Goal: Use online tool/utility: Use online tool/utility

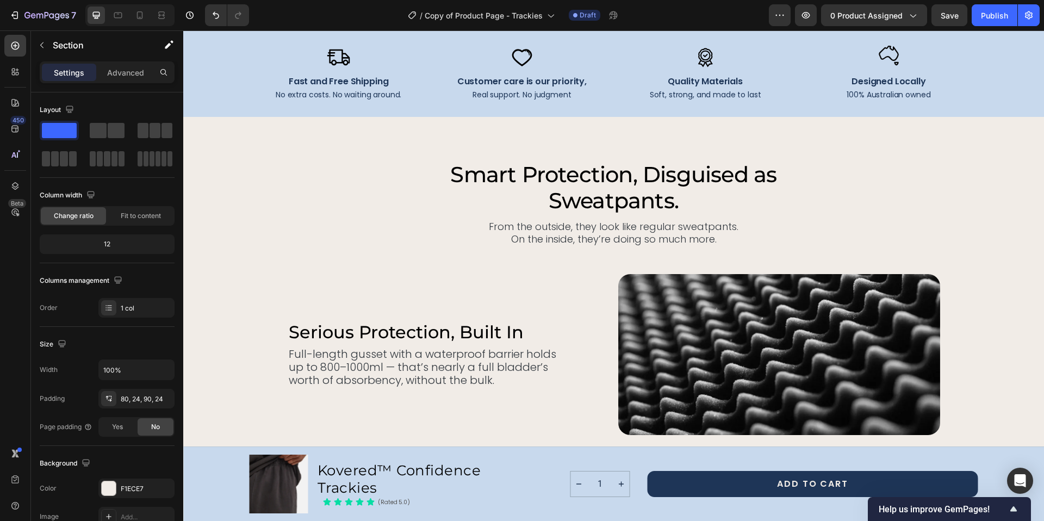
scroll to position [2609, 0]
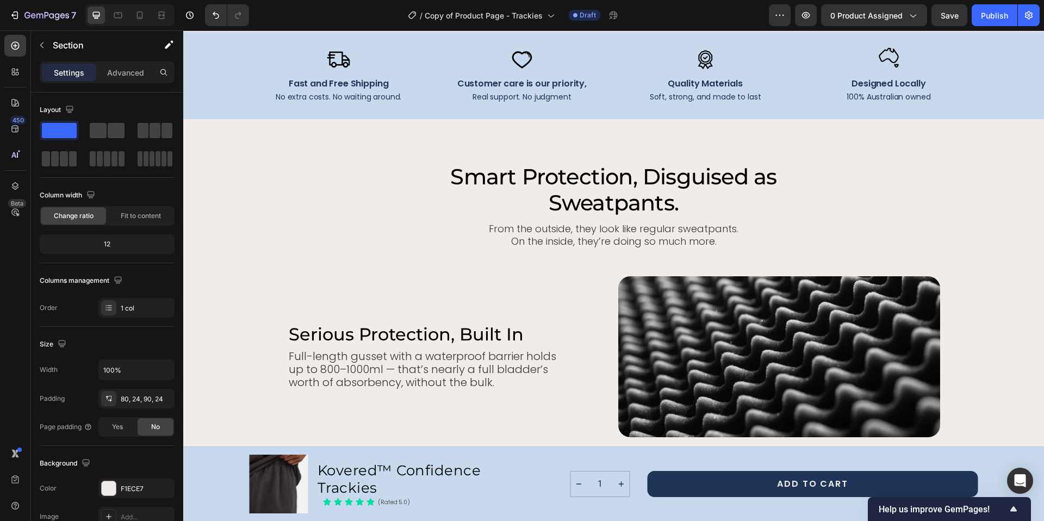
click at [584, 182] on h2 "Smart Protection, Disguised as Sweatpants." at bounding box center [614, 190] width 370 height 54
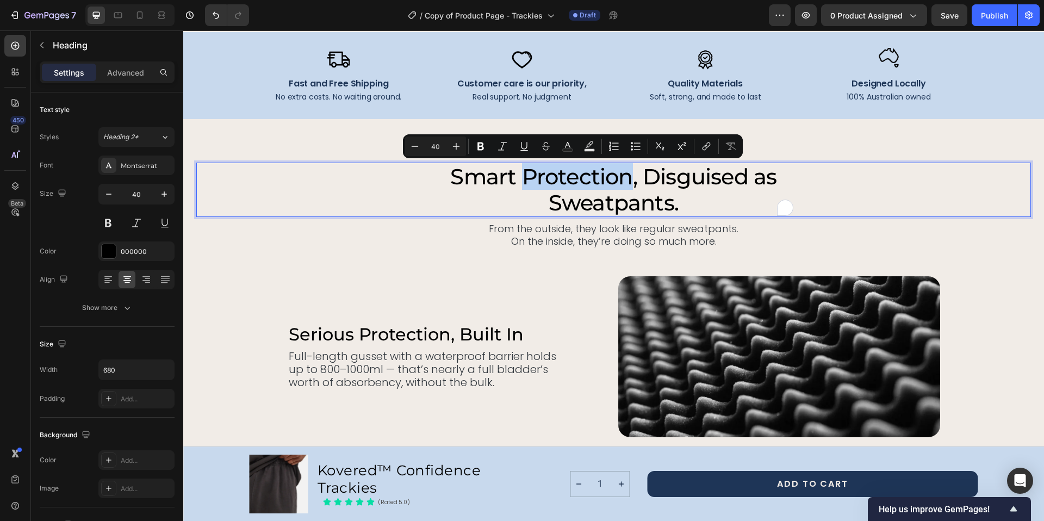
click at [450, 174] on p "Smart Protection, Disguised as Sweatpants." at bounding box center [613, 190] width 367 height 52
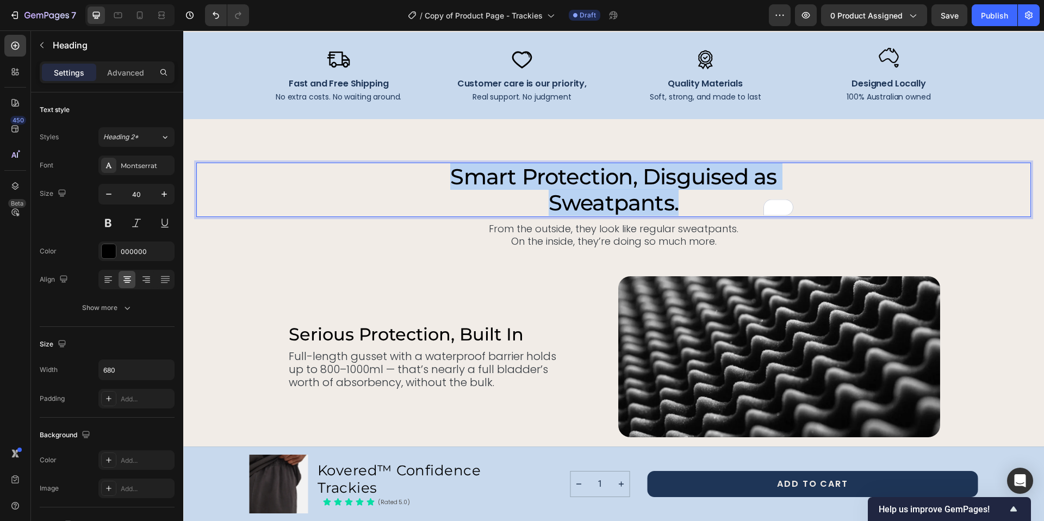
drag, startPoint x: 448, startPoint y: 172, endPoint x: 676, endPoint y: 198, distance: 229.7
click at [676, 198] on p "Smart Protection, Disguised as Sweatpants." at bounding box center [613, 190] width 367 height 52
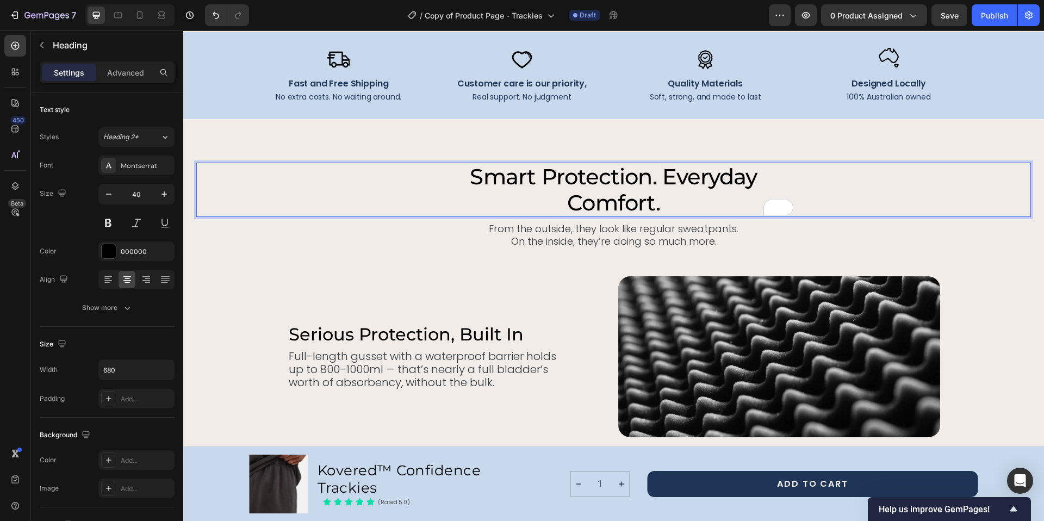
click at [559, 201] on p "Smart Protection. Everyday Comfort." at bounding box center [613, 190] width 367 height 52
click at [662, 175] on p "Smart Protection. Everyday Comfort." at bounding box center [613, 190] width 367 height 52
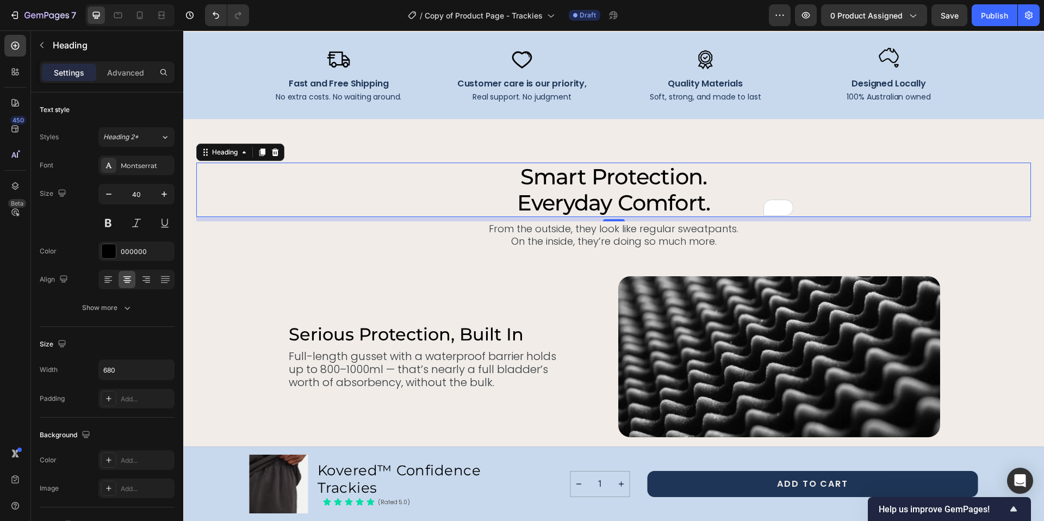
click at [561, 173] on p "Smart Protection. Everyday Comfort." at bounding box center [613, 190] width 367 height 52
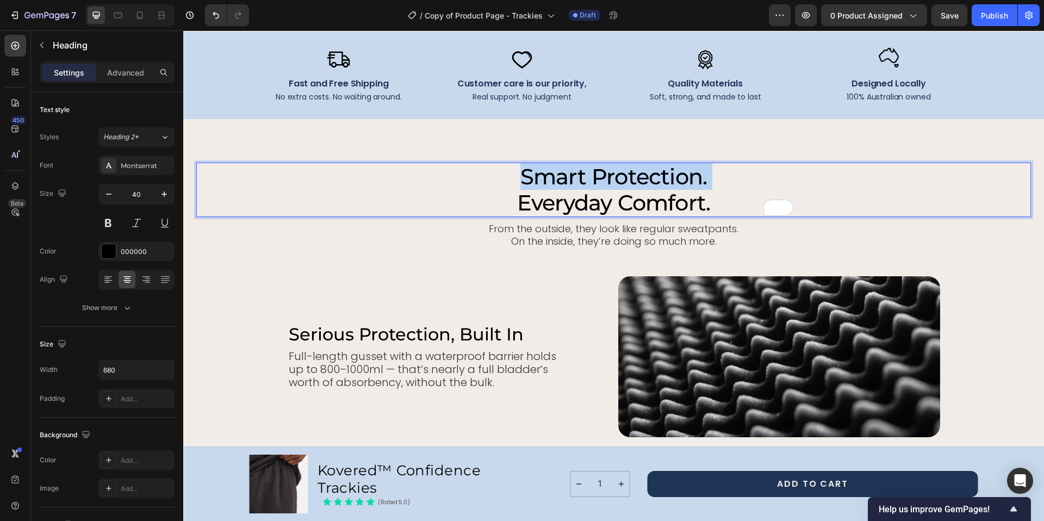
click at [561, 173] on p "Smart Protection. Everyday Comfort." at bounding box center [613, 190] width 367 height 52
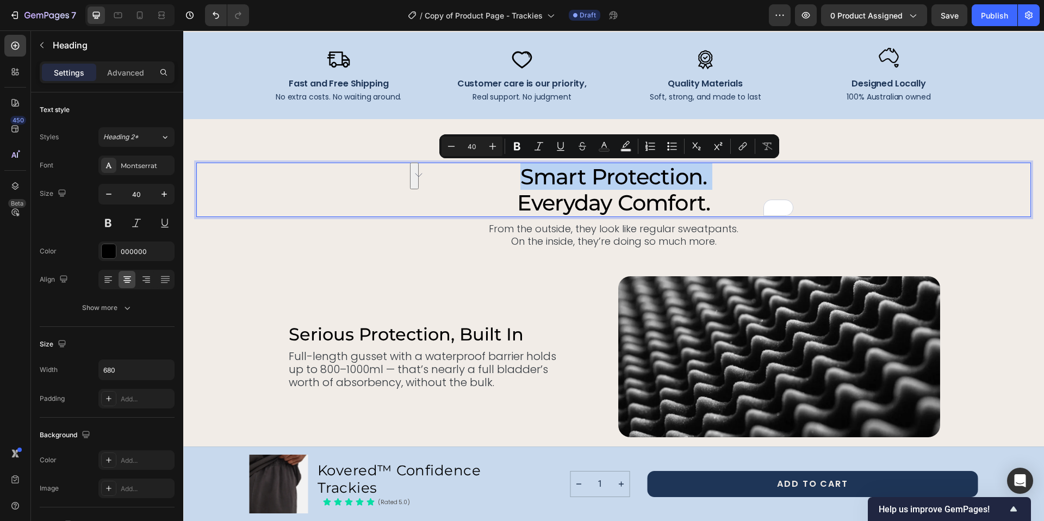
click at [544, 172] on p "Smart Protection. Everyday Comfort." at bounding box center [613, 190] width 367 height 52
drag, startPoint x: 517, startPoint y: 174, endPoint x: 712, endPoint y: 200, distance: 196.4
click at [712, 200] on p "Smart Protection. Everyday Comfort." at bounding box center [613, 190] width 367 height 52
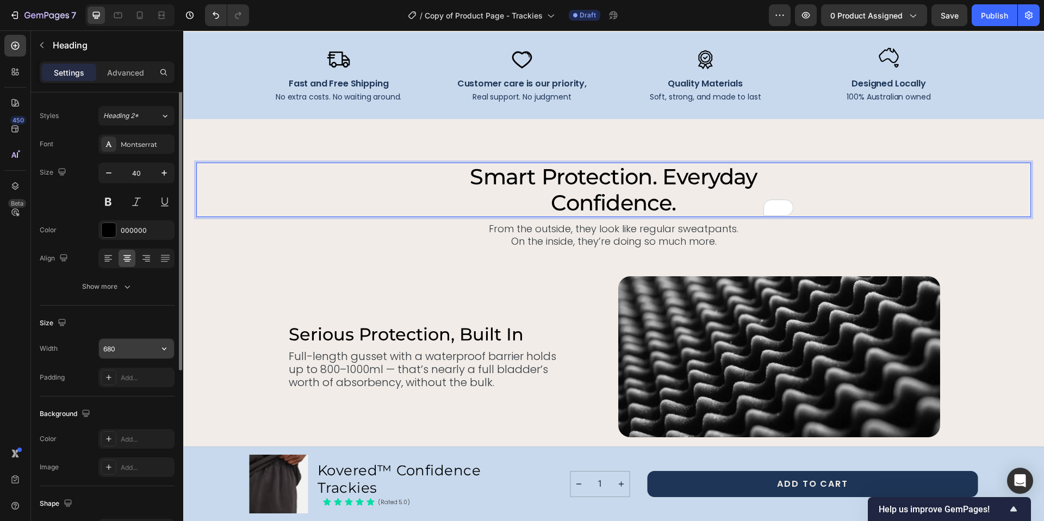
scroll to position [0, 0]
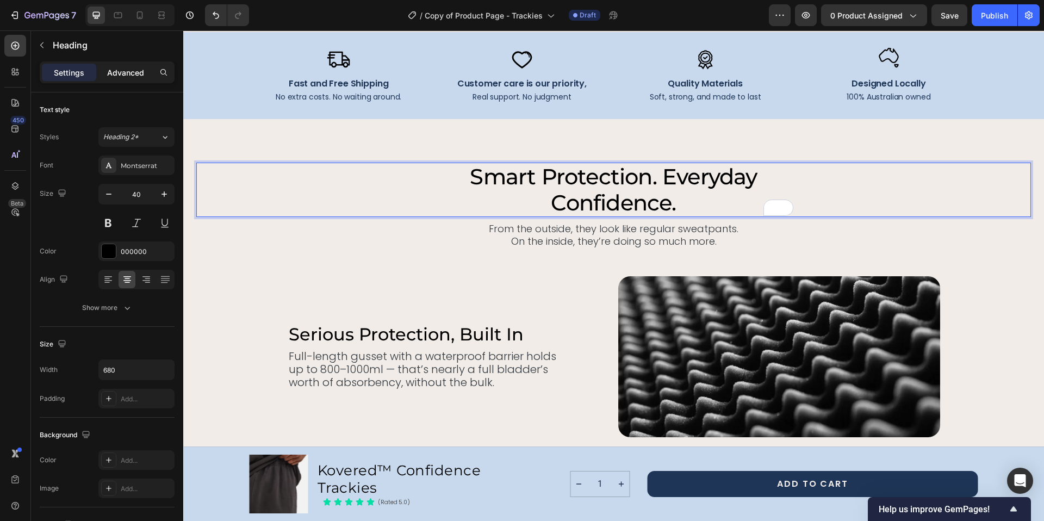
click at [132, 71] on p "Advanced" at bounding box center [125, 72] width 37 height 11
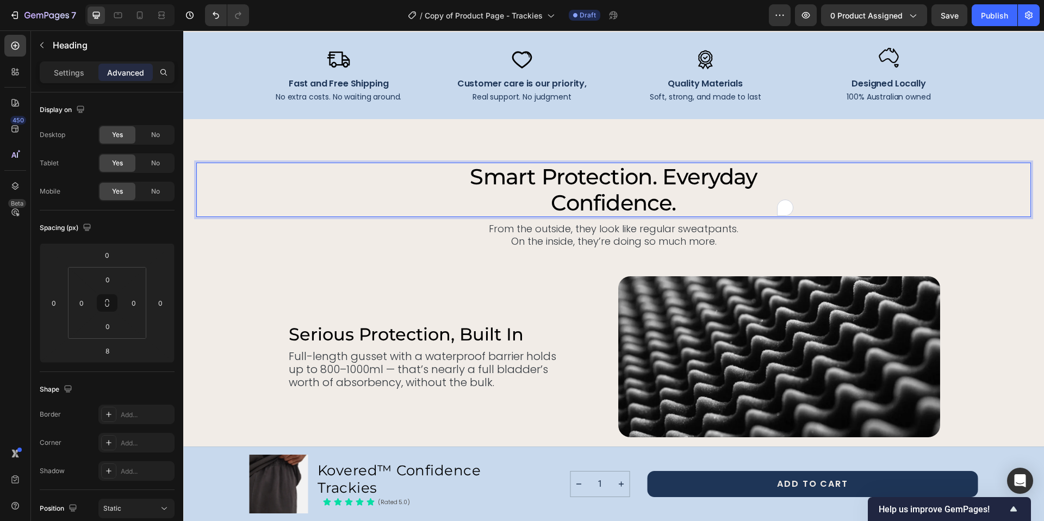
click at [793, 165] on h2 "Smart Protection. Everyday Confidence." at bounding box center [614, 190] width 370 height 54
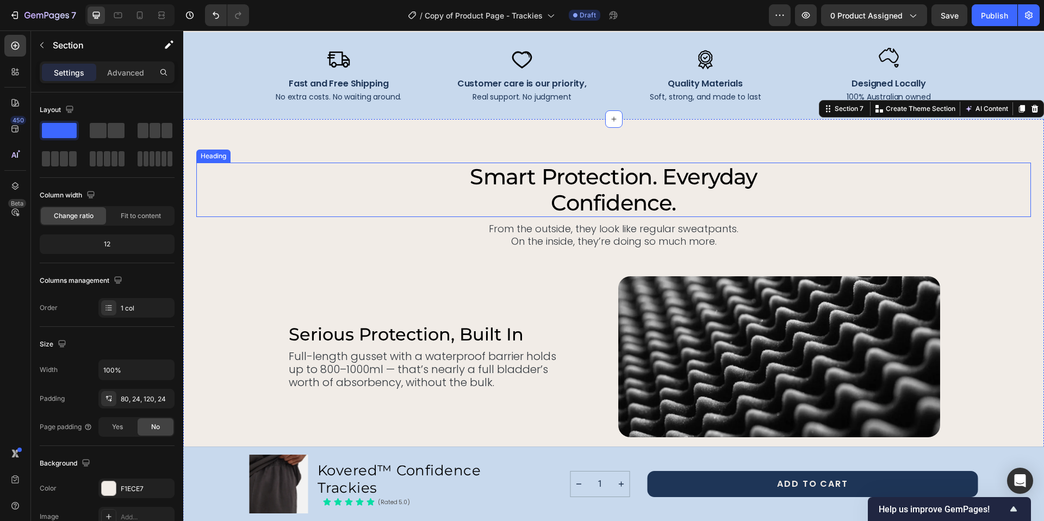
click at [435, 166] on p "Smart Protection. Everyday Confidence." at bounding box center [613, 190] width 367 height 52
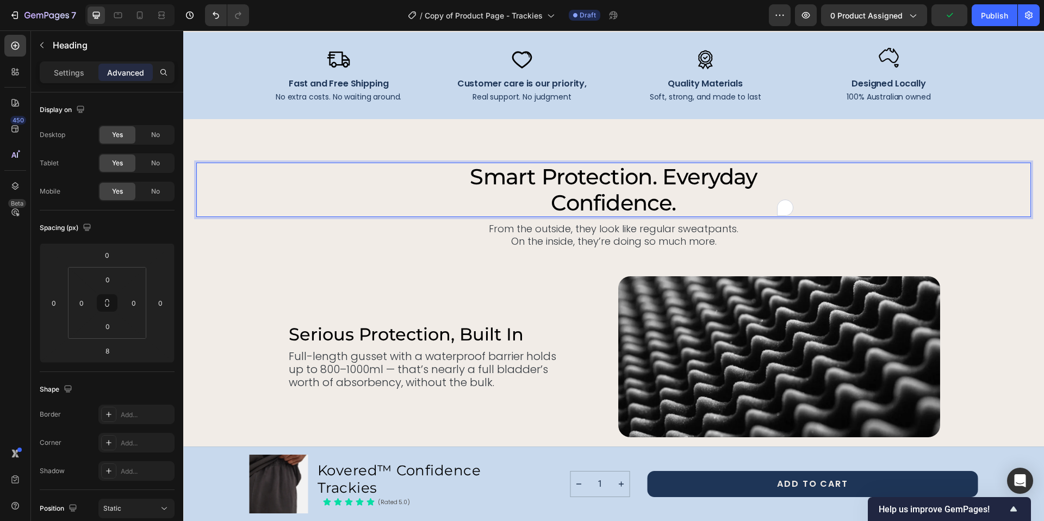
click at [435, 163] on h2 "Smart Protection. Everyday Confidence." at bounding box center [614, 190] width 370 height 54
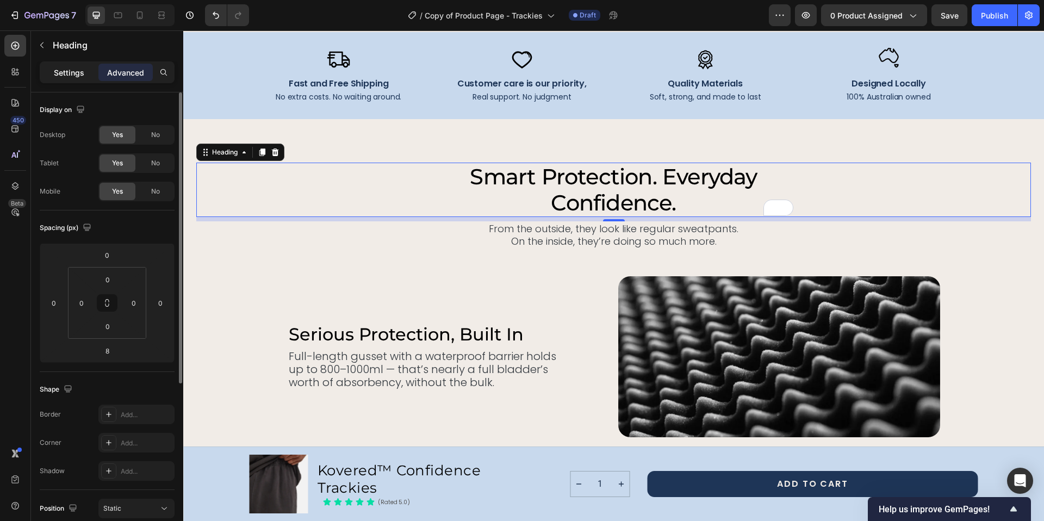
click at [72, 68] on p "Settings" at bounding box center [69, 72] width 30 height 11
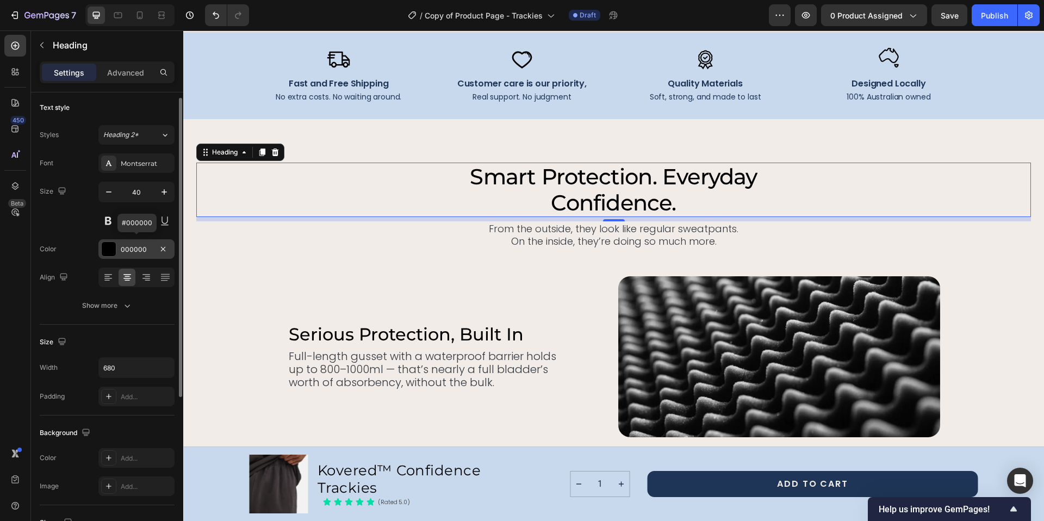
scroll to position [5, 0]
click at [120, 300] on div "Show more" at bounding box center [107, 302] width 51 height 11
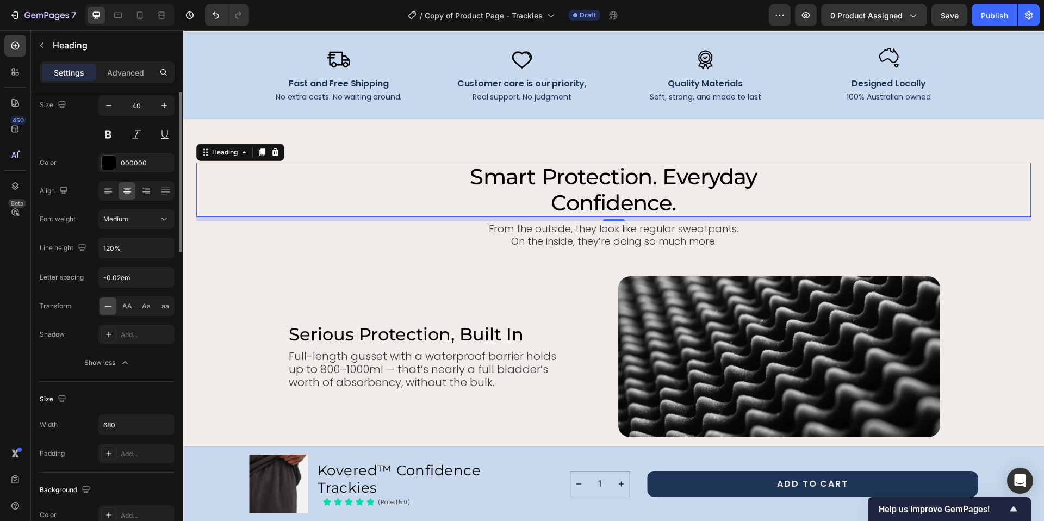
scroll to position [0, 0]
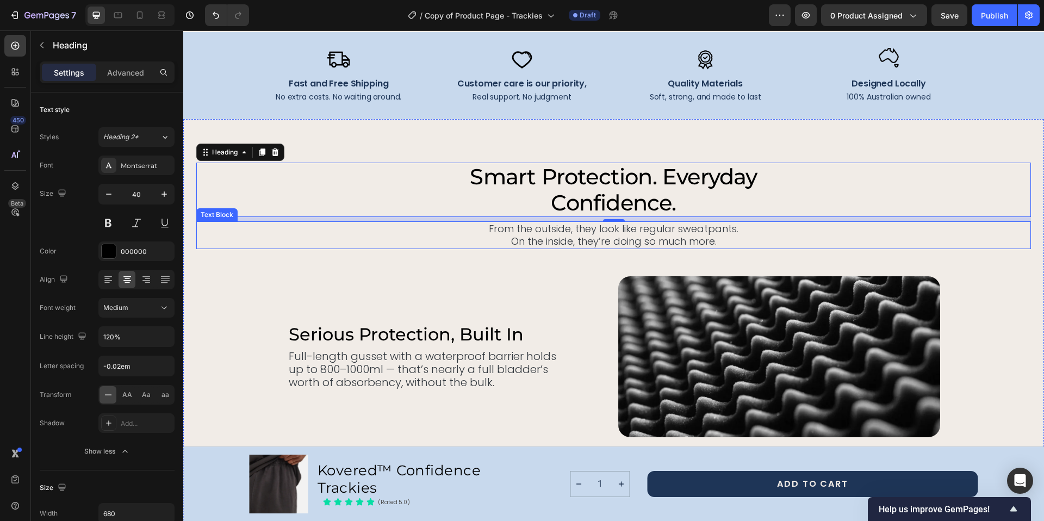
click at [586, 229] on p "From the outside, they look like regular sweatpants. On the inside, they’re doi…" at bounding box center [613, 235] width 832 height 26
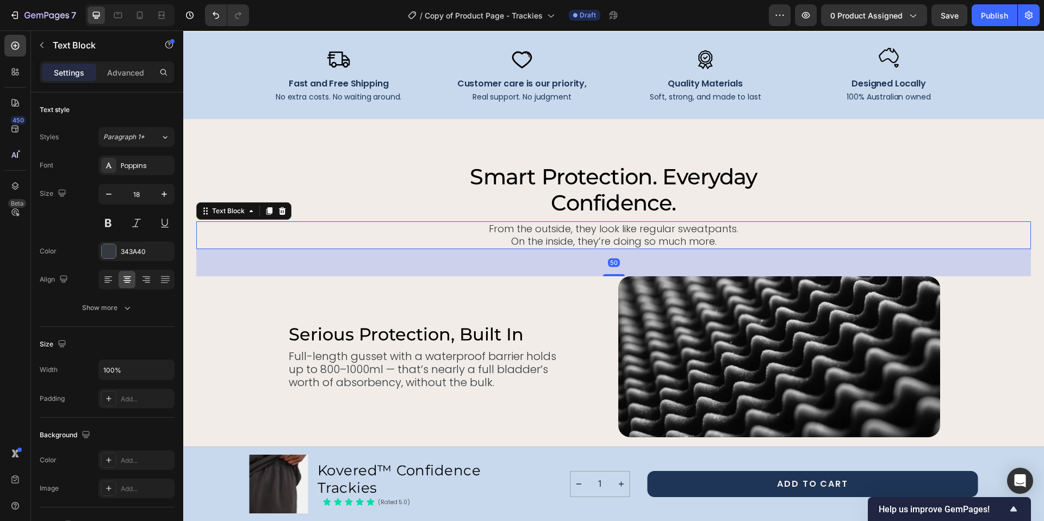
click at [586, 229] on p "From the outside, they look like regular sweatpants. On the inside, they’re doi…" at bounding box center [613, 235] width 832 height 26
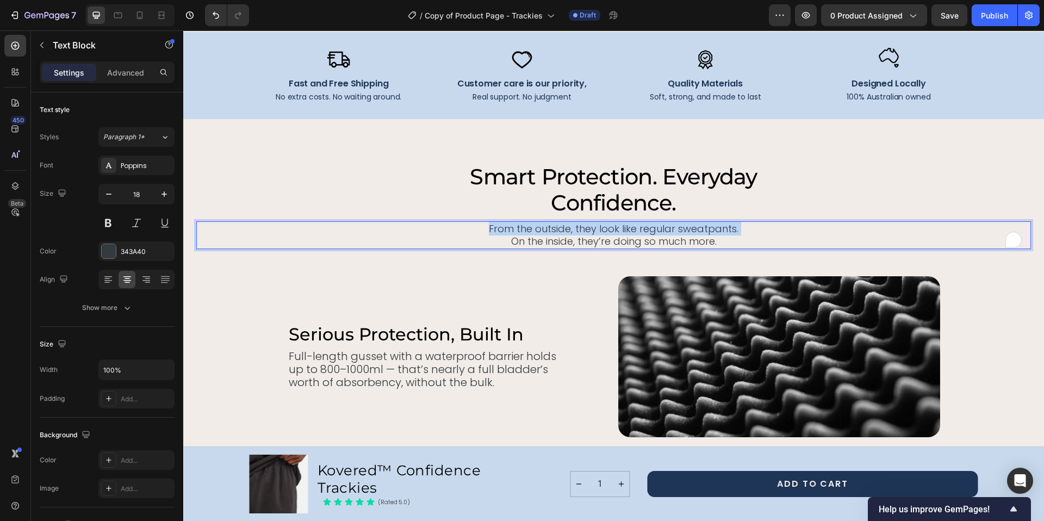
click at [586, 229] on p "From the outside, they look like regular sweatpants. On the inside, they’re doi…" at bounding box center [613, 235] width 832 height 26
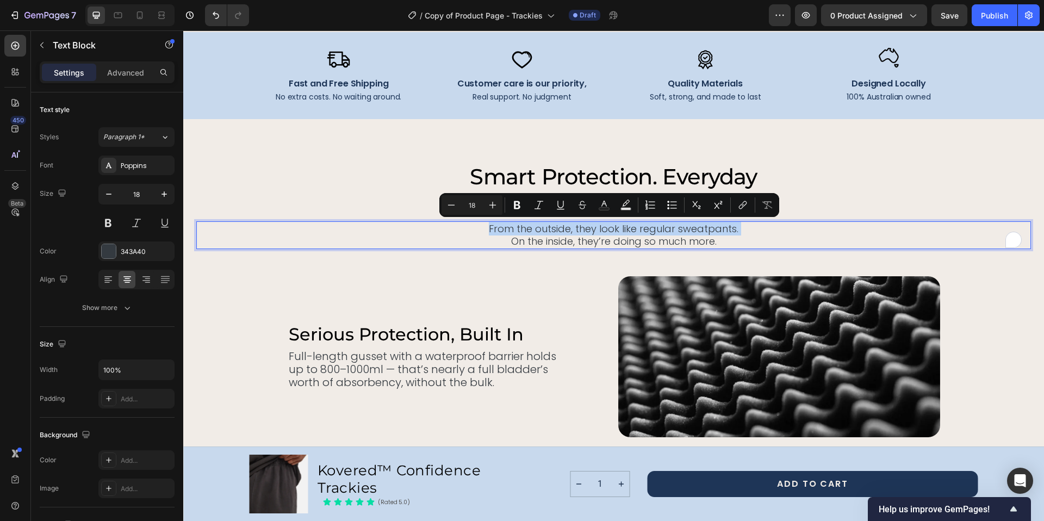
click at [715, 235] on p "From the outside, they look like regular sweatpants. On the inside, they’re doi…" at bounding box center [613, 235] width 832 height 26
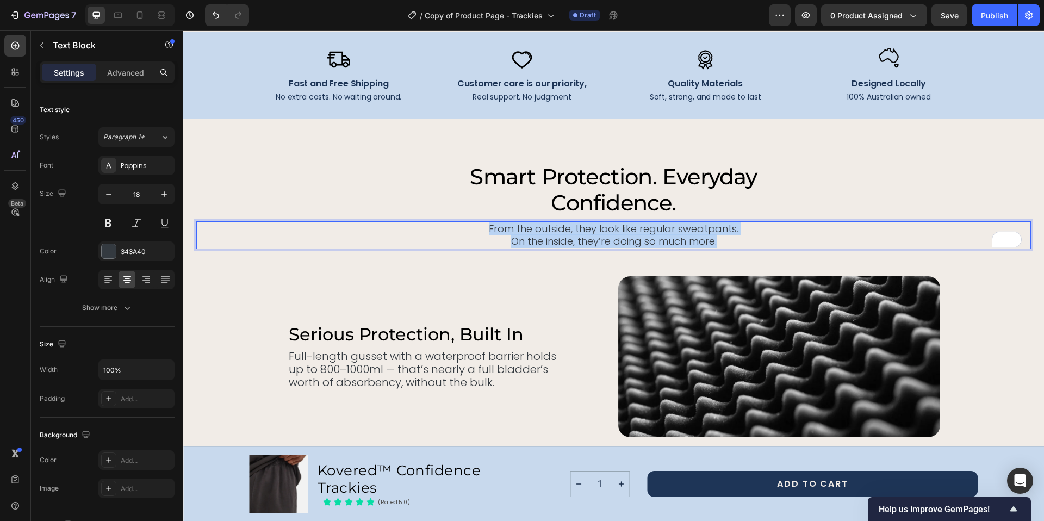
drag, startPoint x: 719, startPoint y: 243, endPoint x: 483, endPoint y: 225, distance: 236.7
click at [483, 225] on p "From the outside, they look like regular sweatpants. On the inside, they’re doi…" at bounding box center [613, 235] width 832 height 26
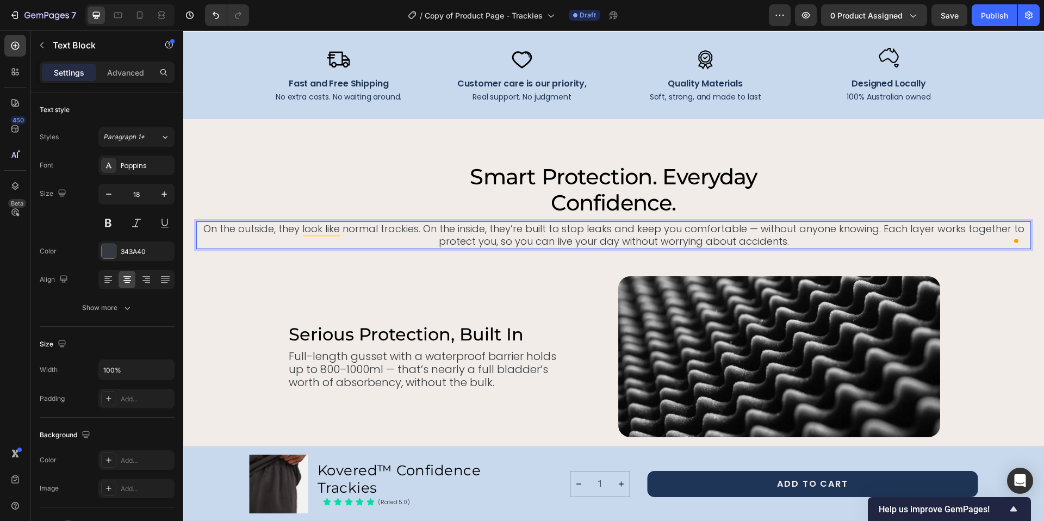
click at [753, 227] on p "On the outside, they look like normal trackies. On the inside, they’re built to…" at bounding box center [613, 235] width 832 height 26
click at [874, 228] on p "On the outside, they look like normal trackies. On the inside, they’re built to…" at bounding box center [613, 235] width 832 height 26
click at [820, 229] on p "On the outside, they look like normal trackies. On the inside, they’re built to…" at bounding box center [613, 228] width 832 height 13
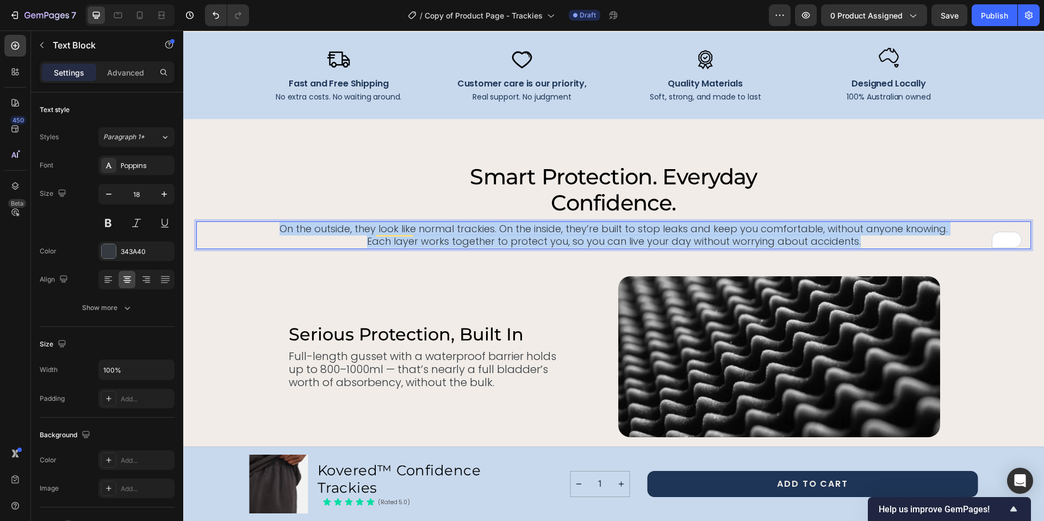
drag, startPoint x: 277, startPoint y: 227, endPoint x: 886, endPoint y: 244, distance: 609.1
click at [886, 244] on div "On the outside, they look like normal trackies. On the inside, they’re built to…" at bounding box center [613, 235] width 834 height 28
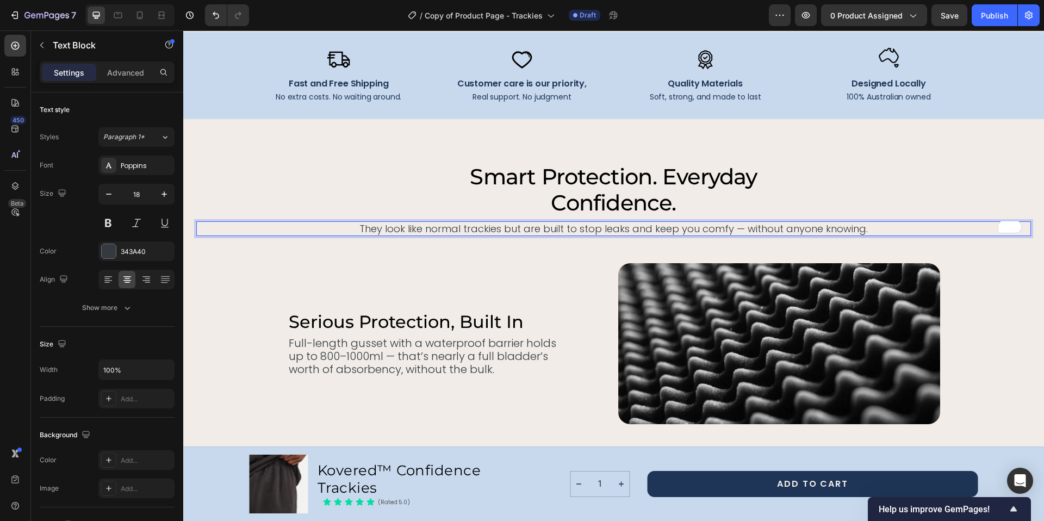
click at [740, 229] on p "They look like normal trackies but are built to stop leaks and keep you comfy —…" at bounding box center [613, 228] width 832 height 13
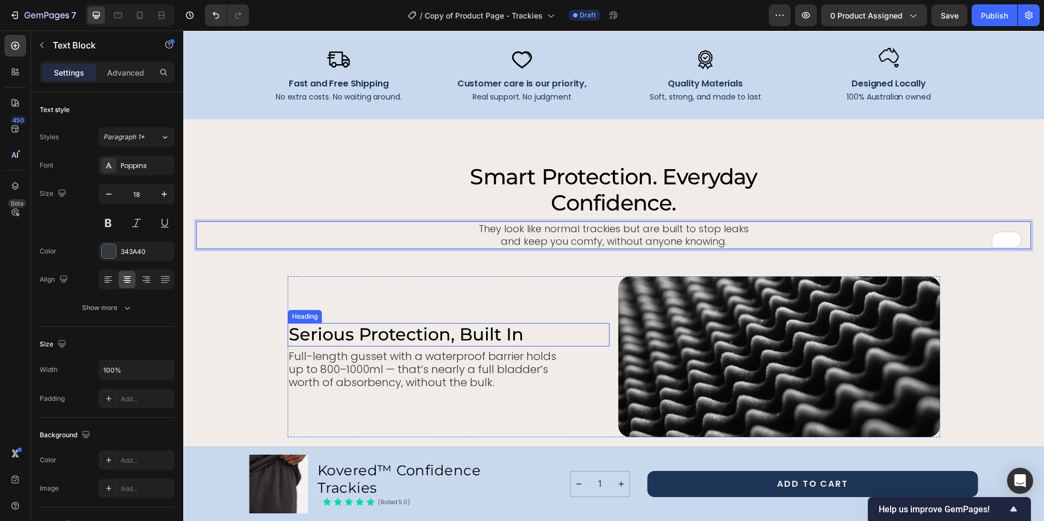
click at [295, 333] on h2 "serious protection, built in" at bounding box center [425, 334] width 274 height 23
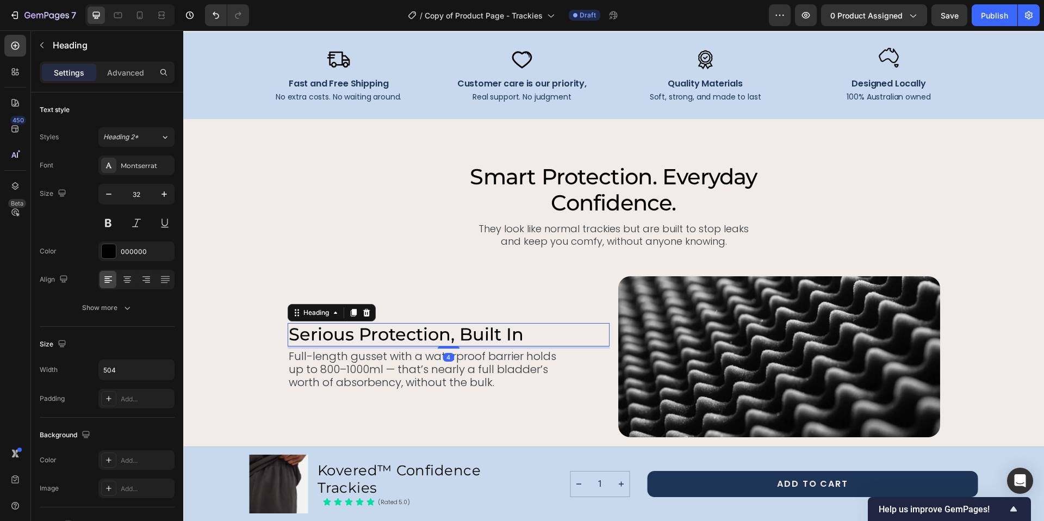
click at [295, 333] on h2 "serious protection, built in" at bounding box center [425, 334] width 274 height 23
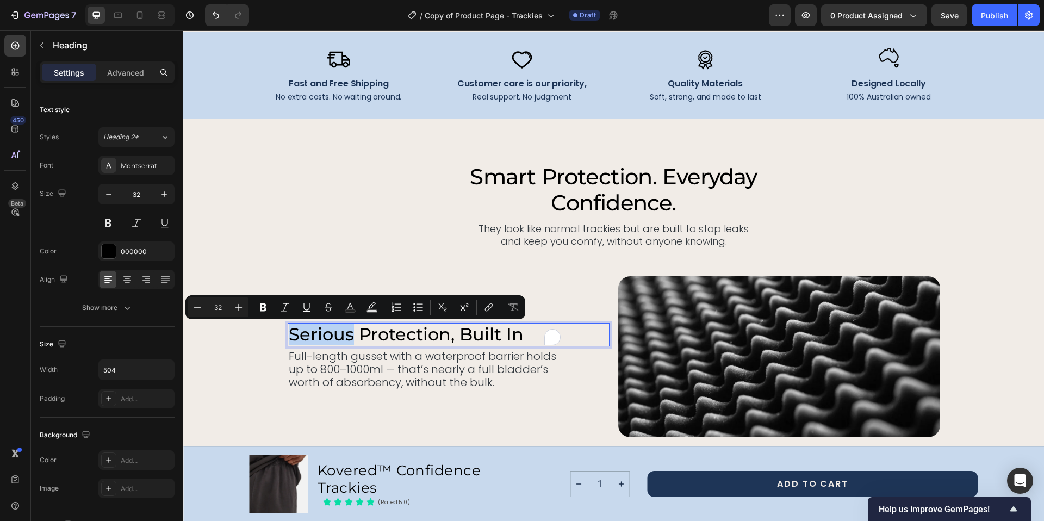
click at [291, 334] on p "serious protection, built in" at bounding box center [425, 334] width 272 height 21
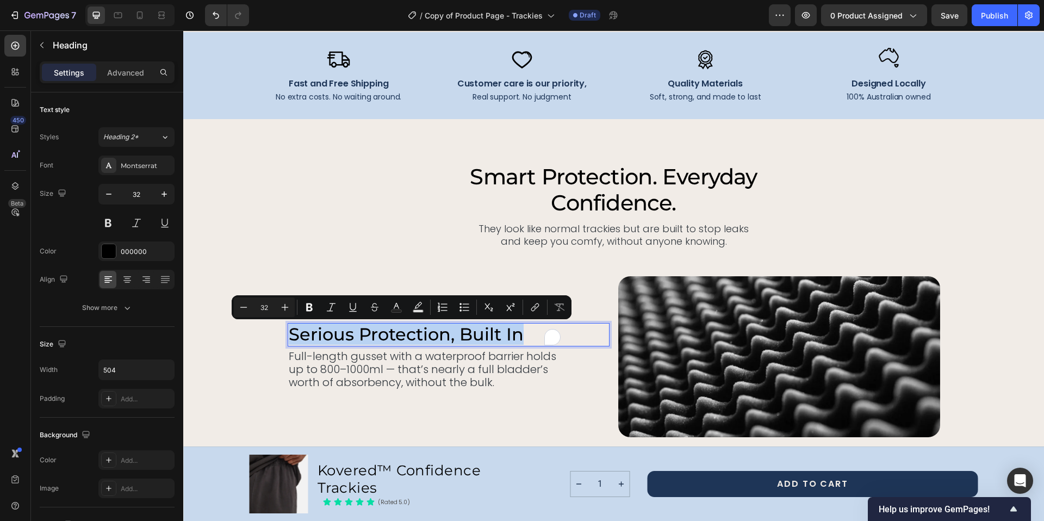
drag, startPoint x: 285, startPoint y: 334, endPoint x: 530, endPoint y: 342, distance: 245.3
click at [530, 342] on p "serious protection, built in" at bounding box center [425, 334] width 272 height 21
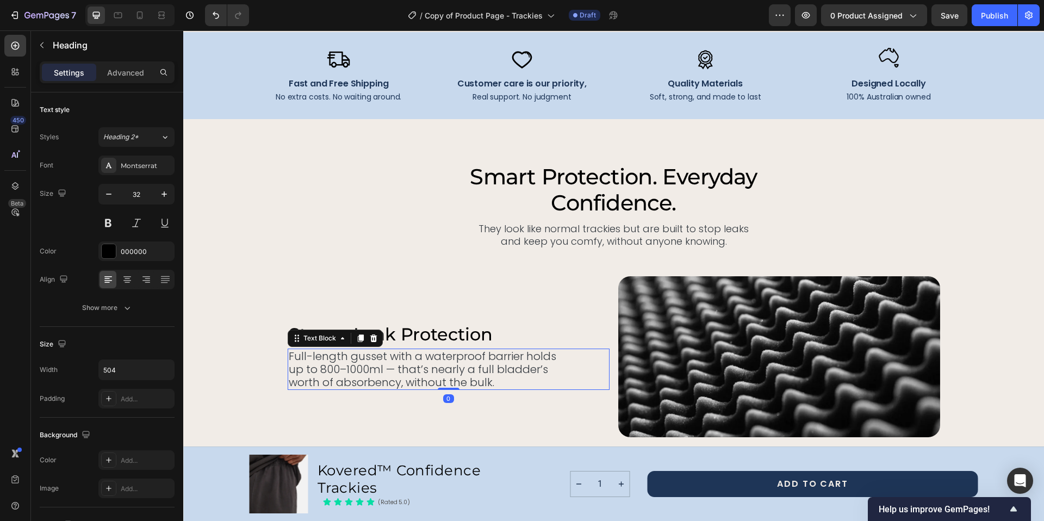
click at [289, 355] on p "Full-length gusset with a waterproof barrier holds up to 800–1000ml — that’s ne…" at bounding box center [425, 369] width 272 height 39
click at [289, 353] on p "Full-length gusset with a waterproof barrier holds up to 800–1000ml — that’s ne…" at bounding box center [425, 369] width 272 height 39
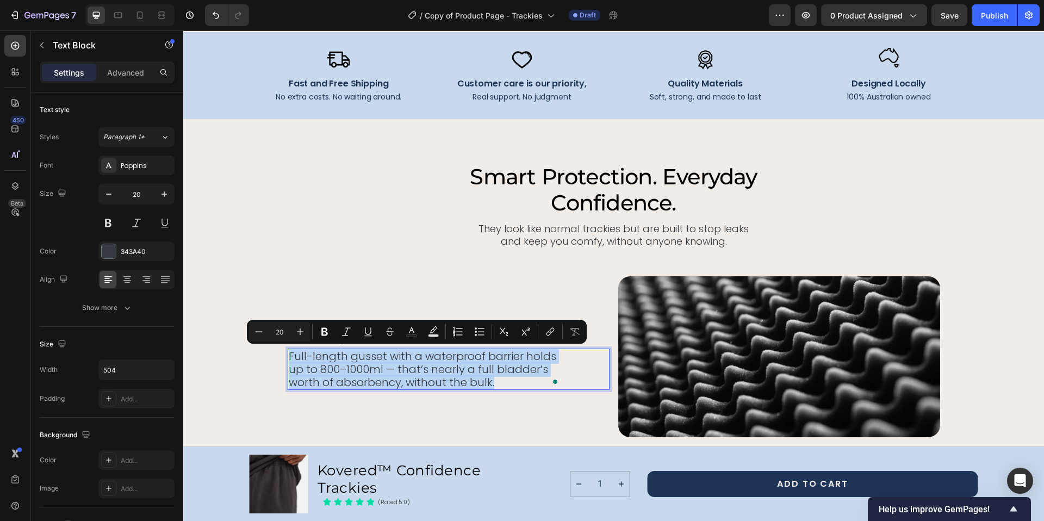
drag, startPoint x: 285, startPoint y: 353, endPoint x: 514, endPoint y: 385, distance: 230.6
click at [514, 385] on p "Full-length gusset with a waterproof barrier holds up to 800–1000ml — that’s ne…" at bounding box center [425, 369] width 272 height 39
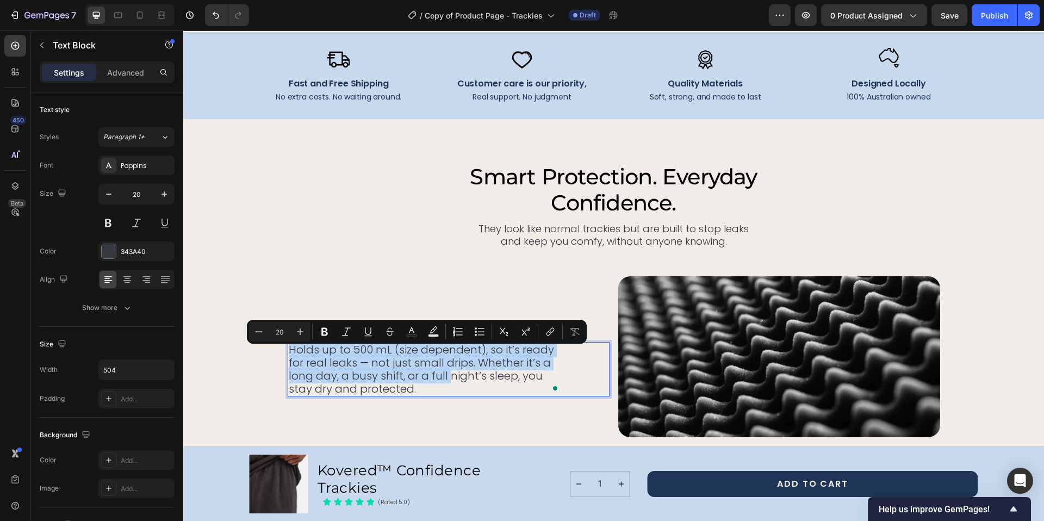
scroll to position [2602, 0]
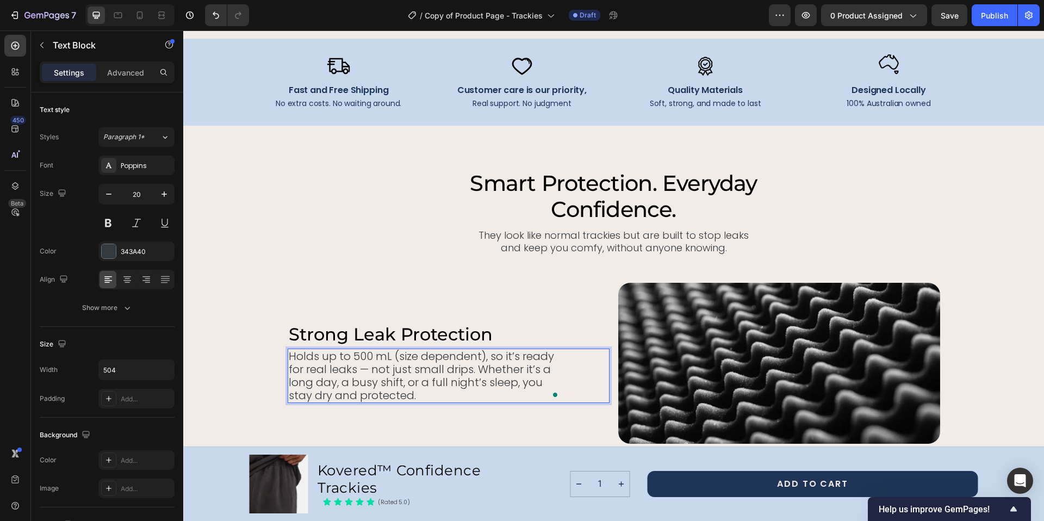
click at [427, 364] on p "Holds up to 500 mL (size dependent), so it’s ready for real leaks — not just sm…" at bounding box center [425, 376] width 272 height 52
click at [533, 326] on p "Strong Leak Protection" at bounding box center [425, 334] width 272 height 21
click at [499, 356] on p "Holds up to 500 mL (size dependent), so it’s ready for real leaks — not just sm…" at bounding box center [425, 376] width 272 height 52
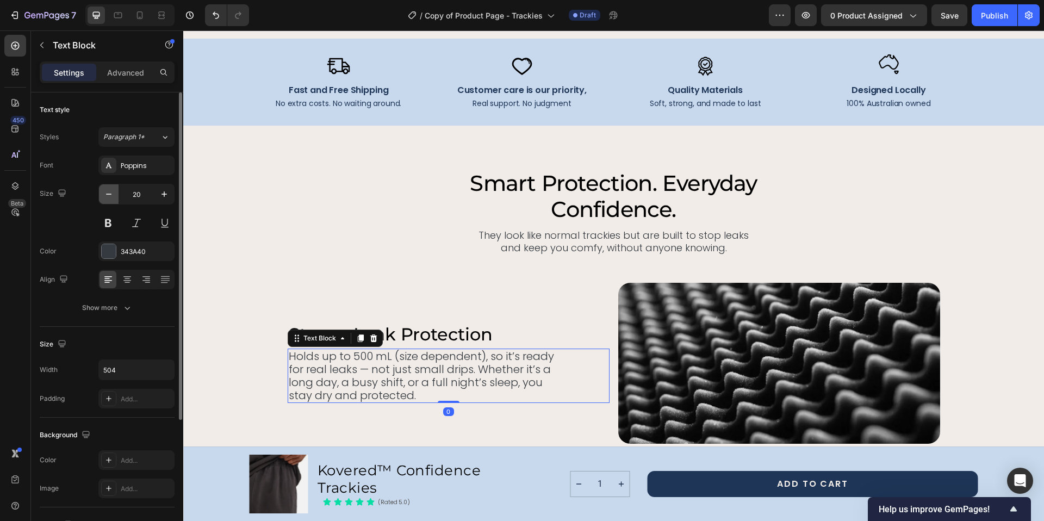
click at [110, 195] on icon "button" at bounding box center [108, 194] width 11 height 11
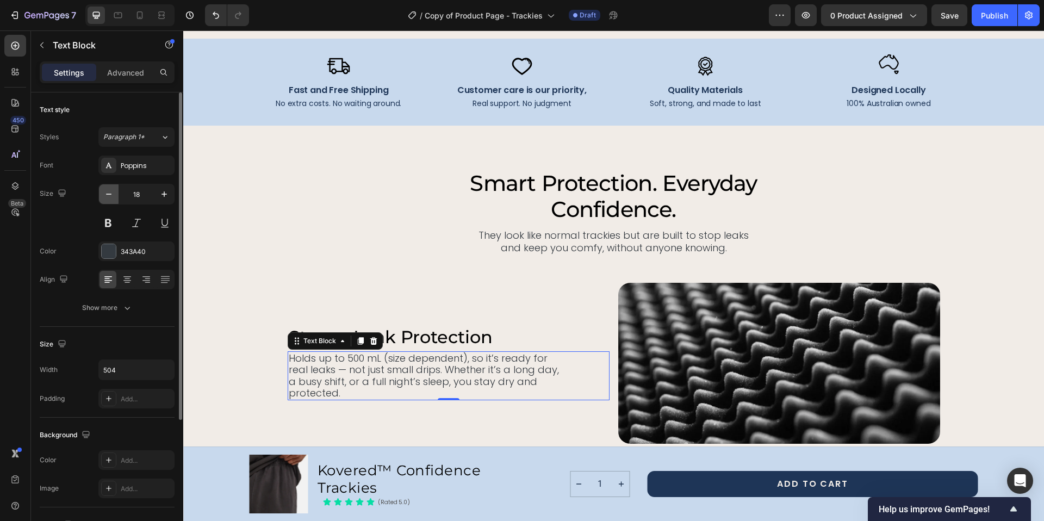
click at [110, 195] on icon "button" at bounding box center [108, 194] width 11 height 11
type input "17"
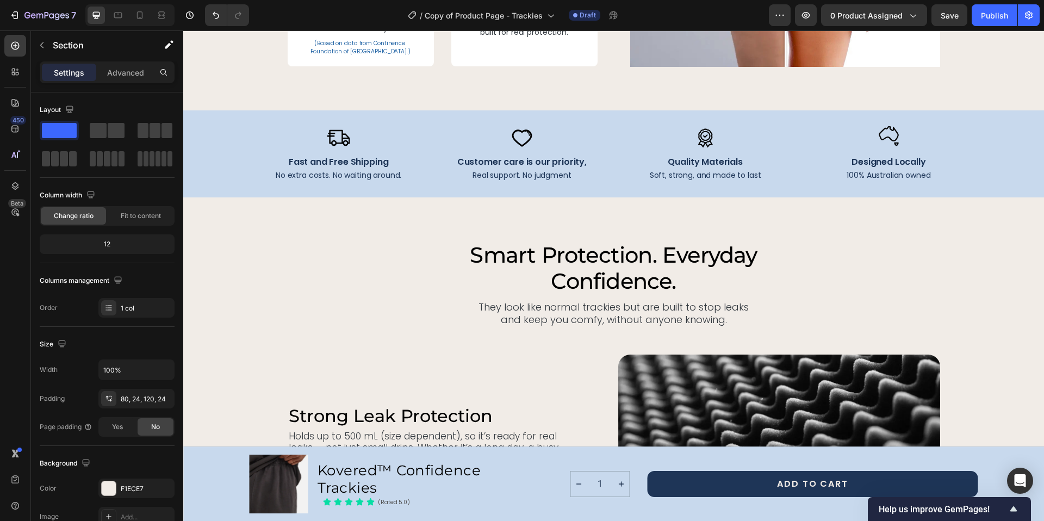
scroll to position [2594, 0]
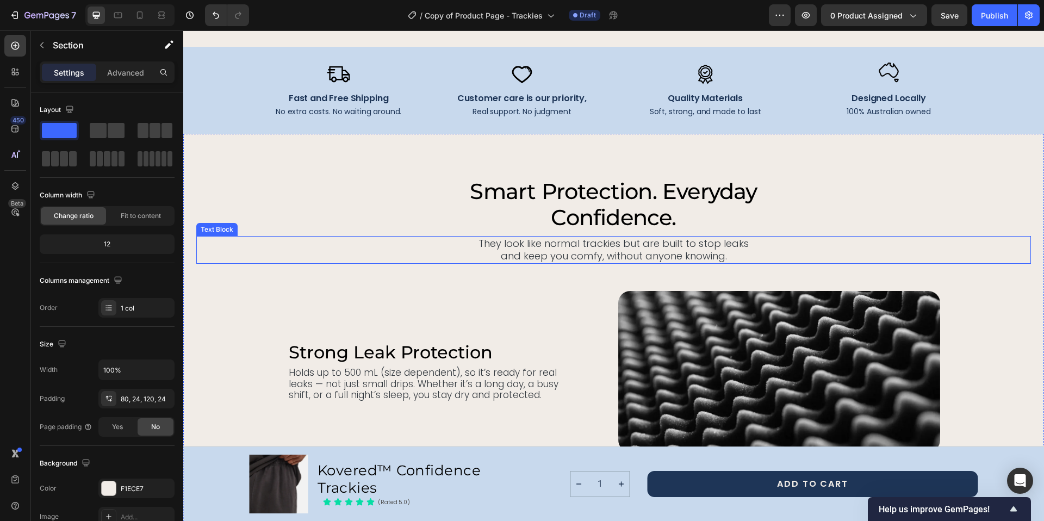
click at [515, 246] on p "They look like normal trackies but are built to stop leaks" at bounding box center [613, 243] width 832 height 13
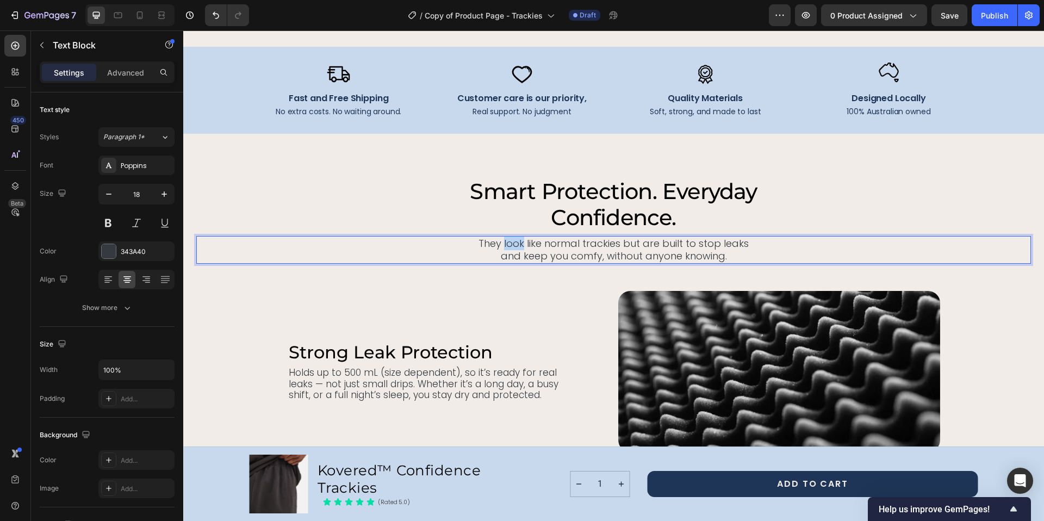
click at [515, 246] on p "They look like normal trackies but are built to stop leaks" at bounding box center [613, 243] width 832 height 13
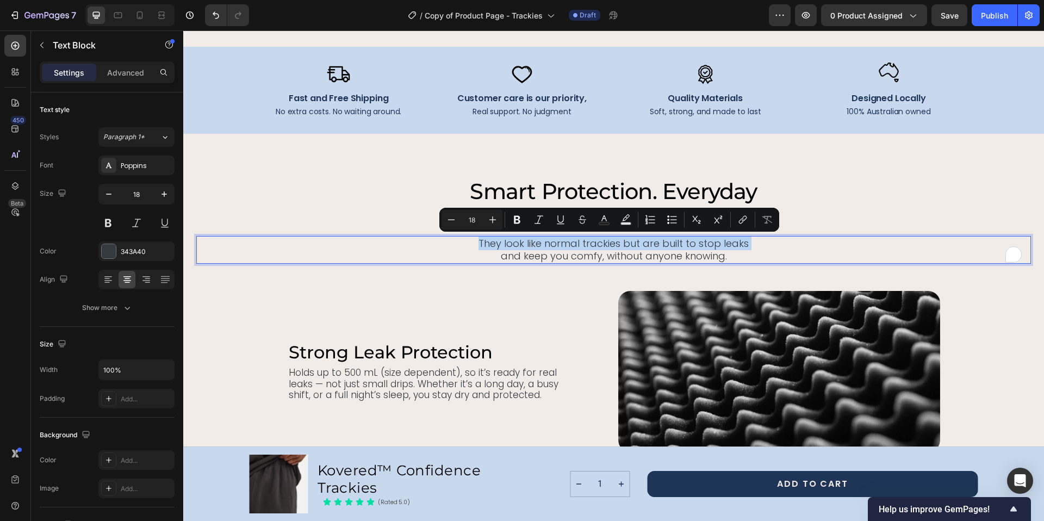
click at [476, 242] on p "They look like normal trackies but are built to stop leaks" at bounding box center [613, 243] width 832 height 13
drag, startPoint x: 484, startPoint y: 243, endPoint x: 748, endPoint y: 253, distance: 263.9
click at [748, 253] on div "They look like normal trackies but are built to stop leaks and keep you comfy, …" at bounding box center [613, 250] width 834 height 28
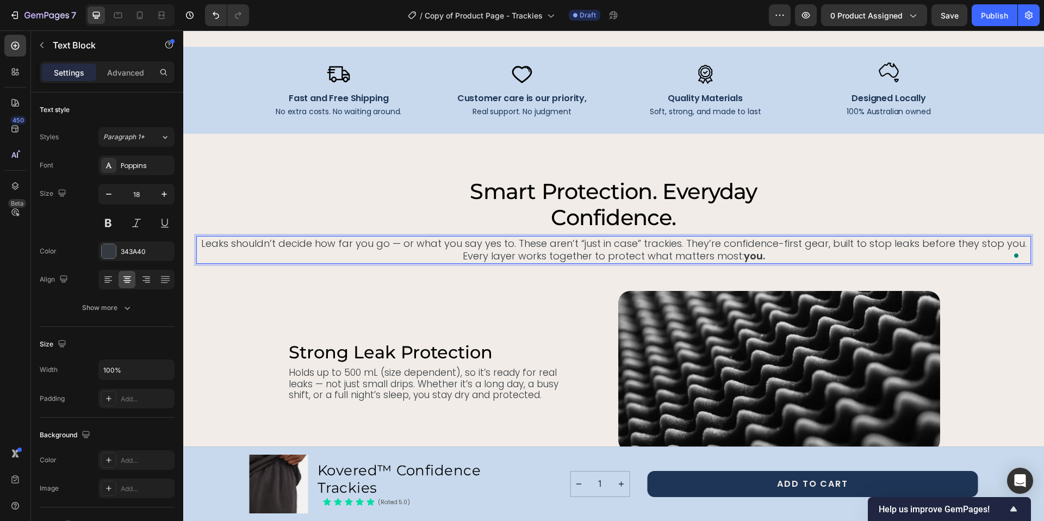
click at [683, 242] on p "Leaks shouldn’t decide how far you go — or what you say yes to. These aren’t “j…" at bounding box center [613, 250] width 832 height 26
click at [828, 244] on p "Leaks shouldn’t decide how far you go — or what you say yes to. These aren’t “j…" at bounding box center [613, 250] width 832 height 26
click at [682, 245] on p "Leaks shouldn’t decide how far you go — or what you say yes to. These aren’t “j…" at bounding box center [613, 250] width 832 height 26
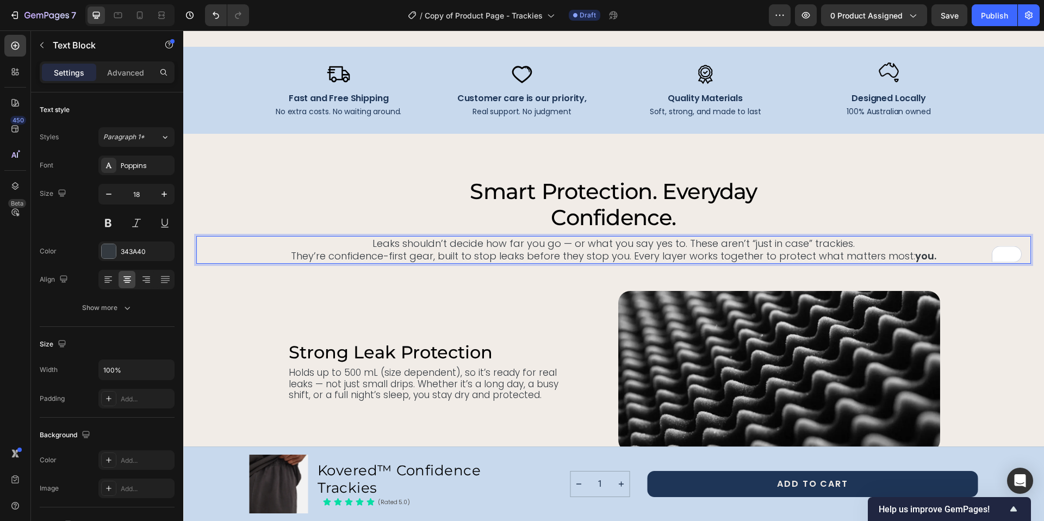
click at [569, 244] on p "Leaks shouldn’t decide how far you go — or what you say yes to. These aren’t “j…" at bounding box center [613, 243] width 832 height 13
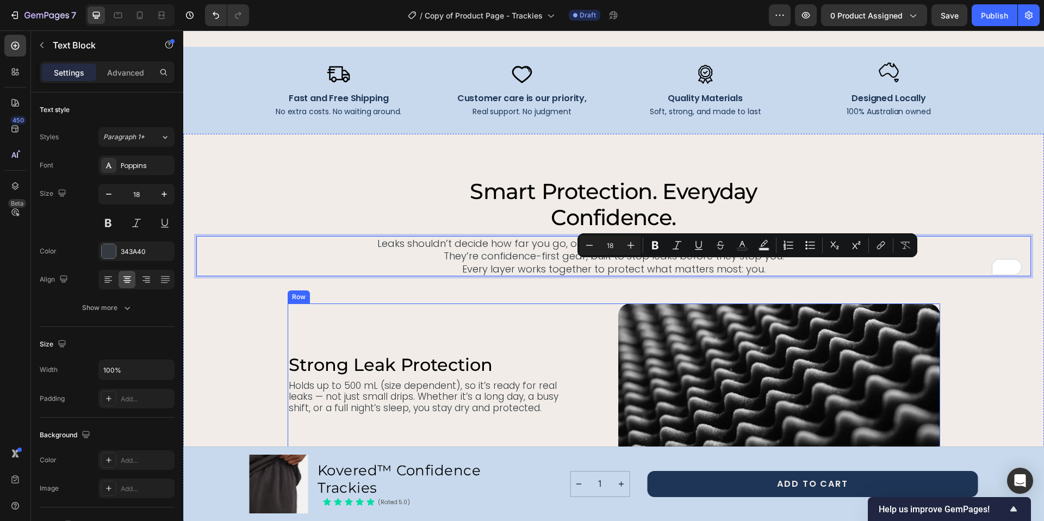
click at [531, 313] on div "strong leak protection Heading Holds up to 500 mL (size dependent), so it’s rea…" at bounding box center [449, 383] width 322 height 161
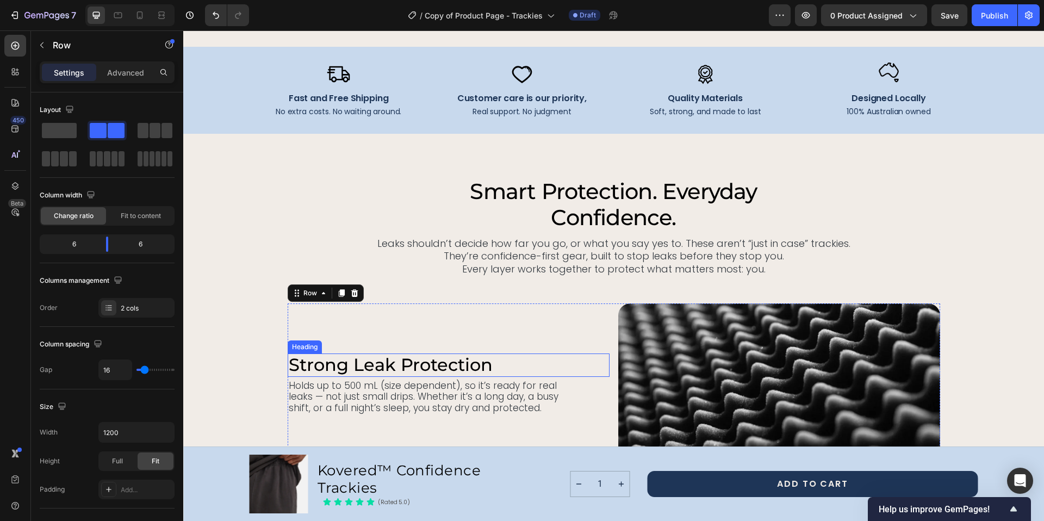
click at [300, 364] on h2 "strong leak protection" at bounding box center [425, 364] width 274 height 23
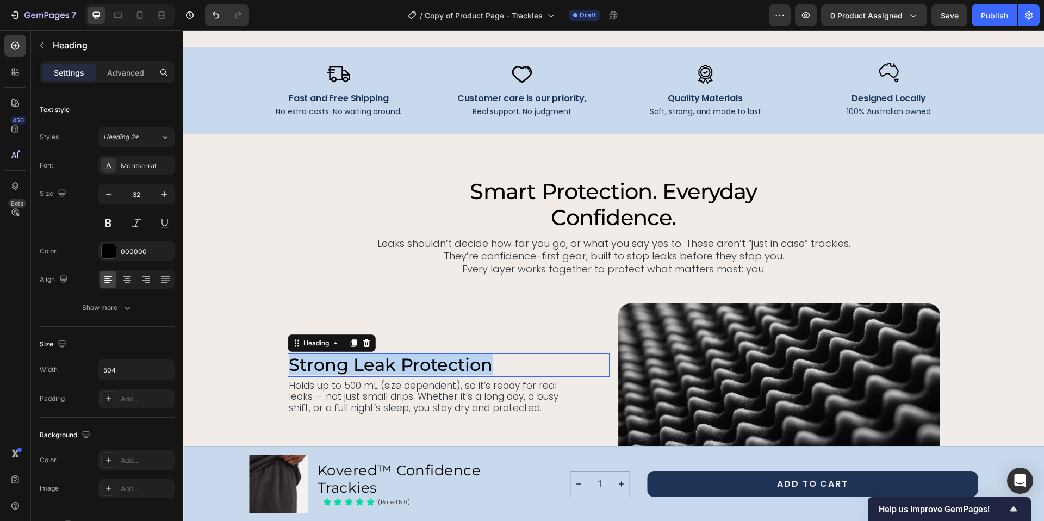
click at [300, 364] on p "strong leak protection" at bounding box center [425, 364] width 272 height 21
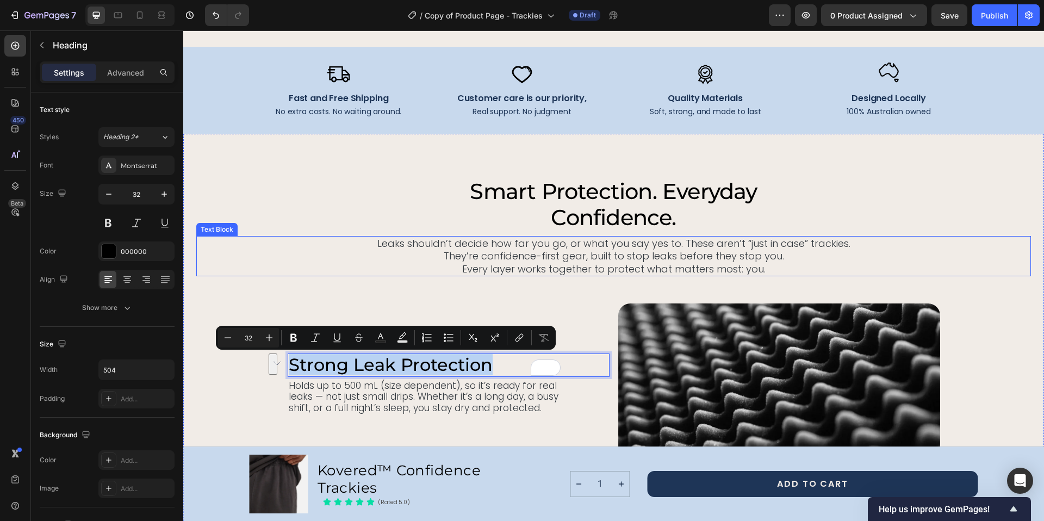
click at [691, 242] on p "Leaks shouldn’t decide how far you go, or what you say yes to. These aren’t “ju…" at bounding box center [613, 243] width 832 height 13
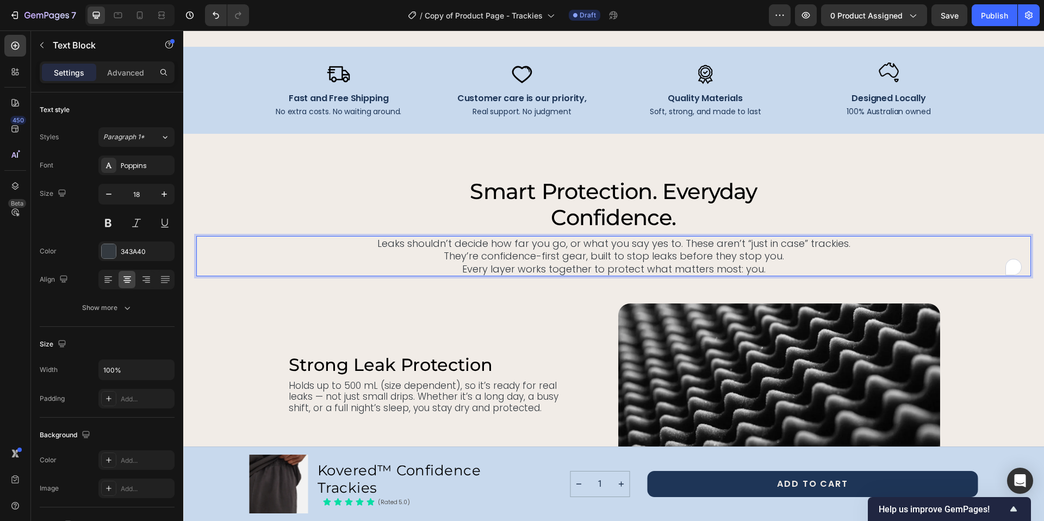
click at [692, 243] on p "Leaks shouldn’t decide how far you go, or what you say yes to. These aren’t “ju…" at bounding box center [613, 243] width 832 height 13
click at [674, 243] on p "Leaks shouldn’t decide how far you go, or what you say yes to. These aren’t “ju…" at bounding box center [613, 243] width 832 height 13
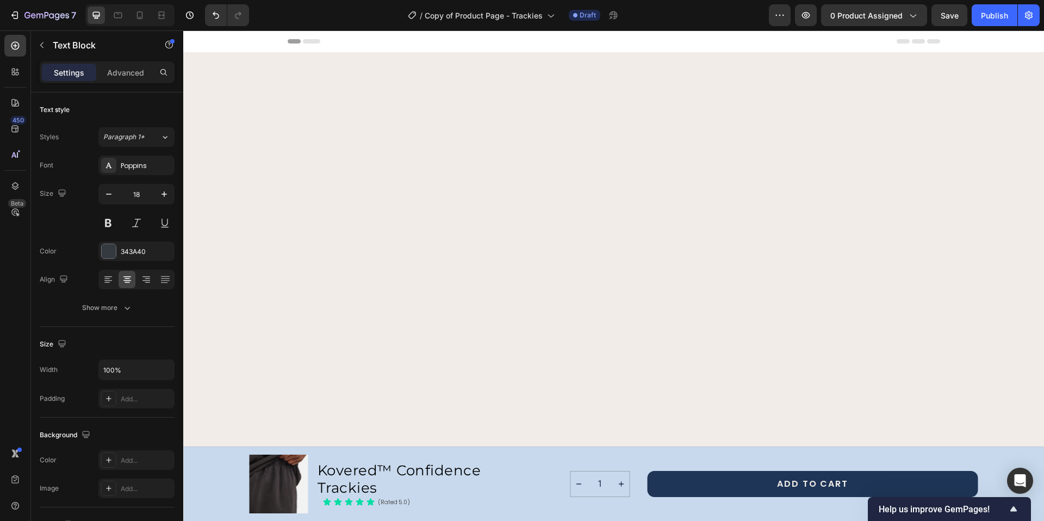
scroll to position [2594, 0]
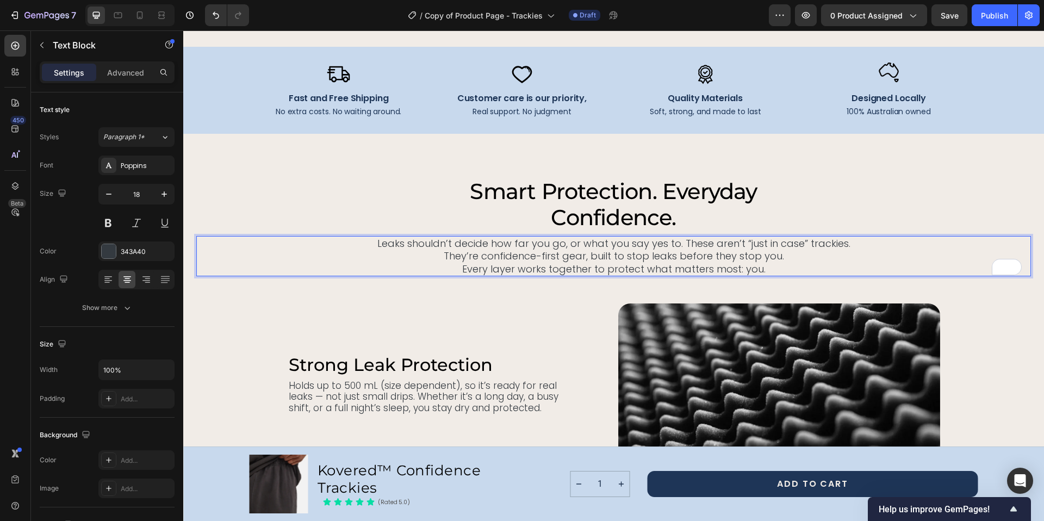
click at [389, 242] on p "Leaks shouldn’t decide how far you go, or what you say yes to. These aren’t “ju…" at bounding box center [613, 243] width 832 height 13
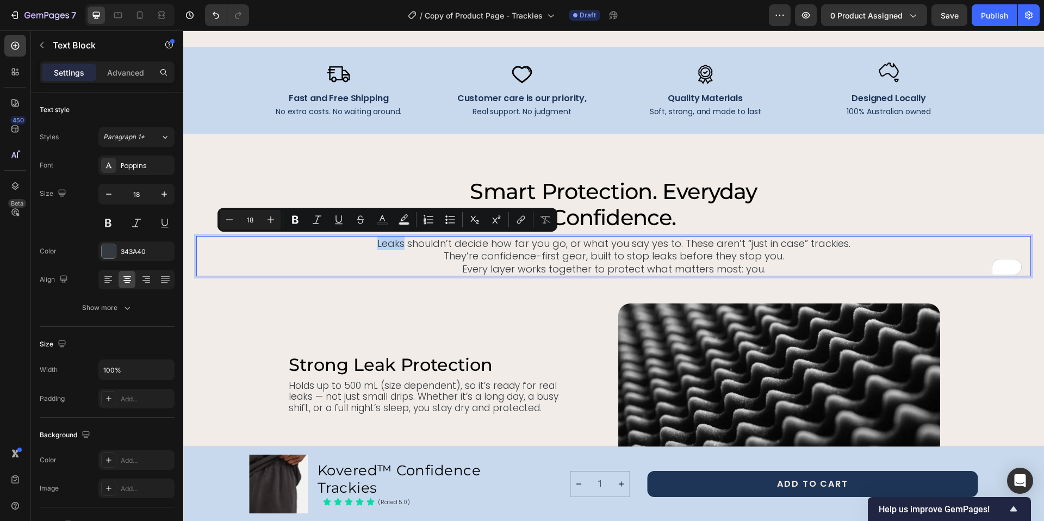
click at [378, 241] on p "Leaks shouldn’t decide how far you go, or what you say yes to. These aren’t “ju…" at bounding box center [613, 243] width 832 height 13
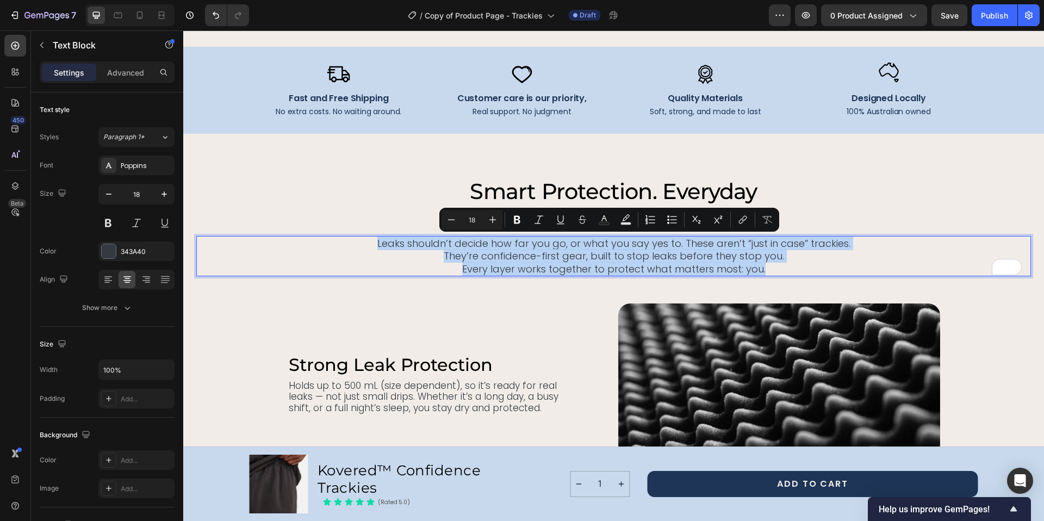
drag, startPoint x: 376, startPoint y: 242, endPoint x: 788, endPoint y: 272, distance: 413.7
click at [788, 272] on div "Leaks shouldn’t decide how far you go, or what you say yes to. These aren’t “ju…" at bounding box center [613, 256] width 834 height 40
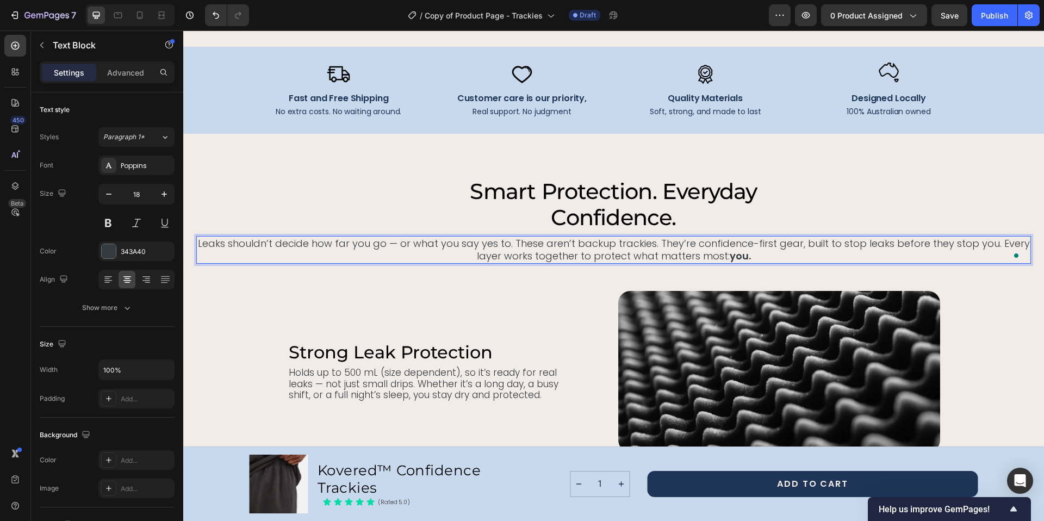
click at [658, 242] on p "Leaks shouldn’t decide how far you go — or what you say yes to. These aren’t ba…" at bounding box center [613, 250] width 832 height 26
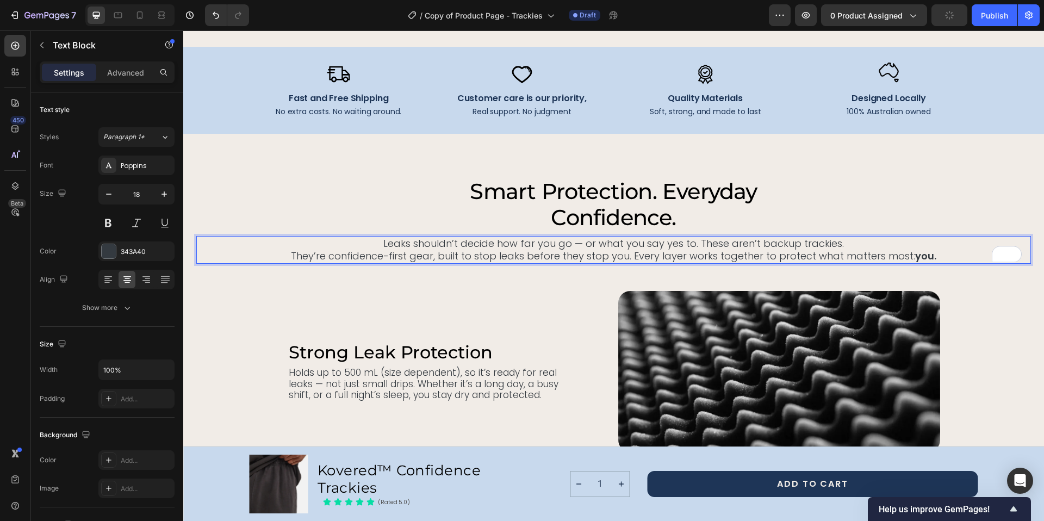
click at [631, 256] on p "They’re confidence-first gear, built to stop leaks before they stop you. Every …" at bounding box center [613, 256] width 832 height 13
click at [630, 257] on p "They’re confidence-first gear, built to stop leaks before they stop you. Every …" at bounding box center [613, 256] width 832 height 13
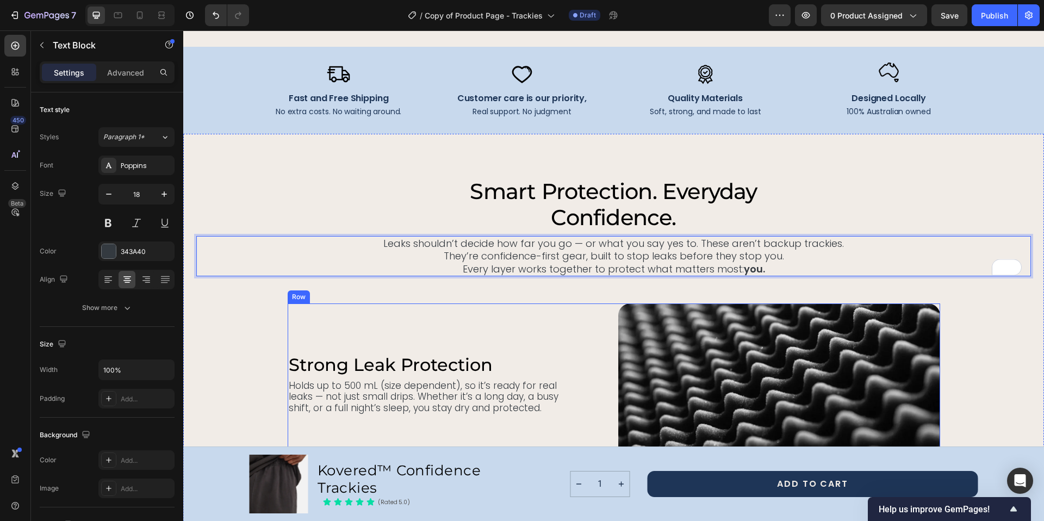
click at [569, 338] on div "strong leak protection Heading Holds up to 500 mL (size dependent), so it’s rea…" at bounding box center [449, 383] width 322 height 161
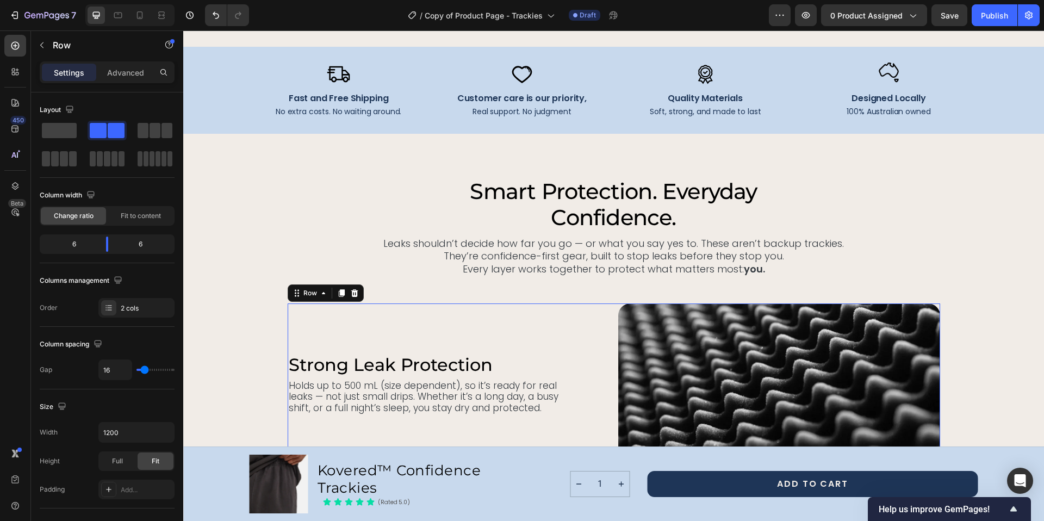
scroll to position [2596, 0]
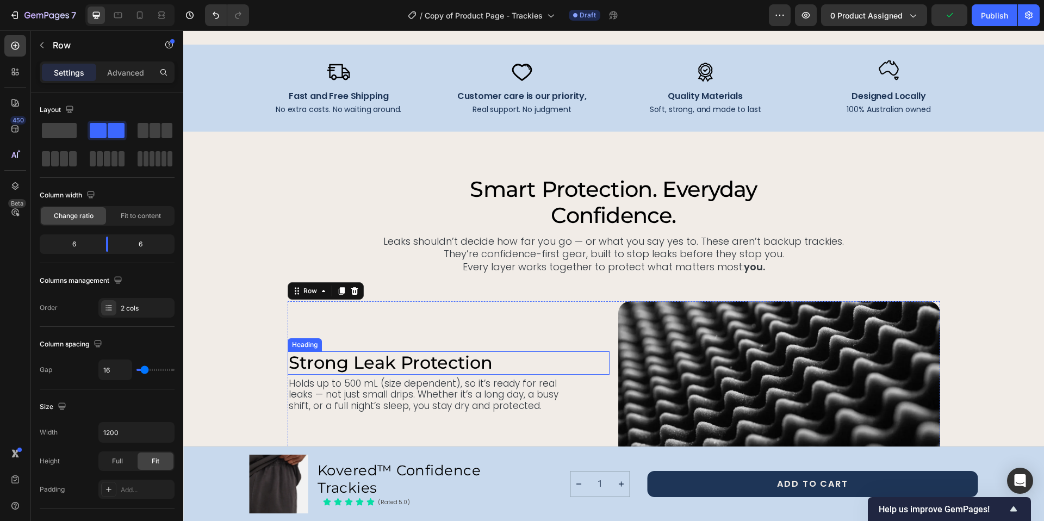
click at [309, 364] on p "strong leak protection" at bounding box center [425, 362] width 272 height 21
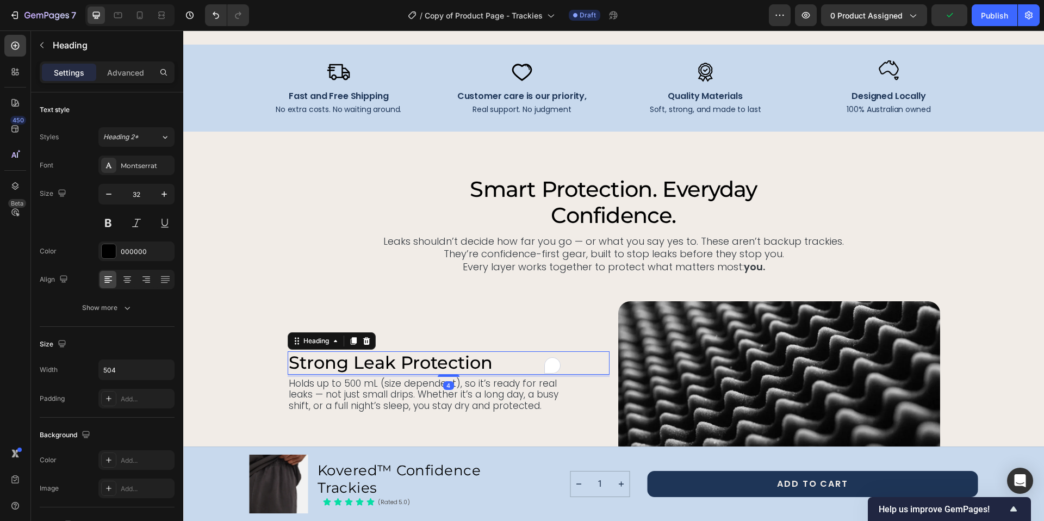
click at [309, 364] on p "strong leak protection" at bounding box center [425, 362] width 272 height 21
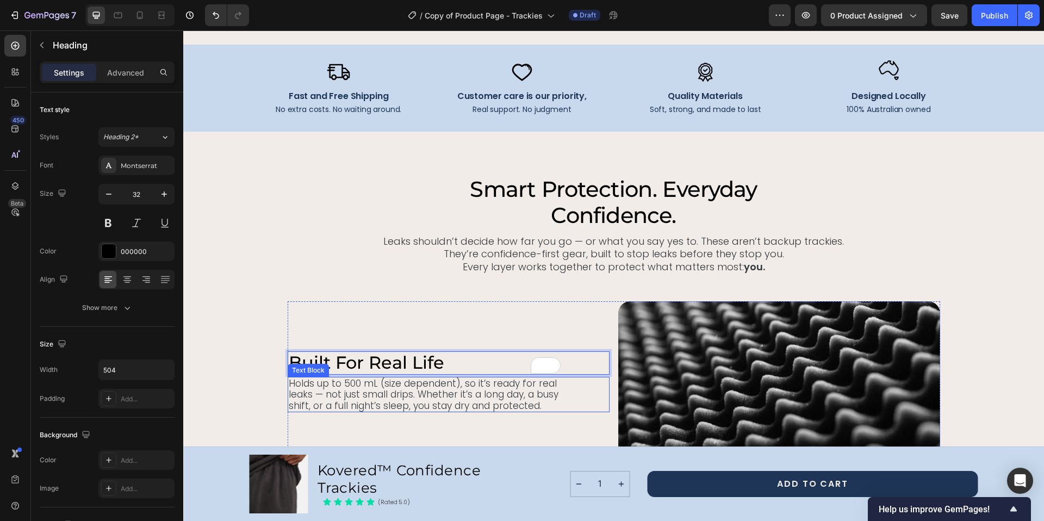
click at [310, 389] on p "Holds up to 500 mL (size dependent), so it’s ready for real leaks — not just sm…" at bounding box center [425, 394] width 272 height 33
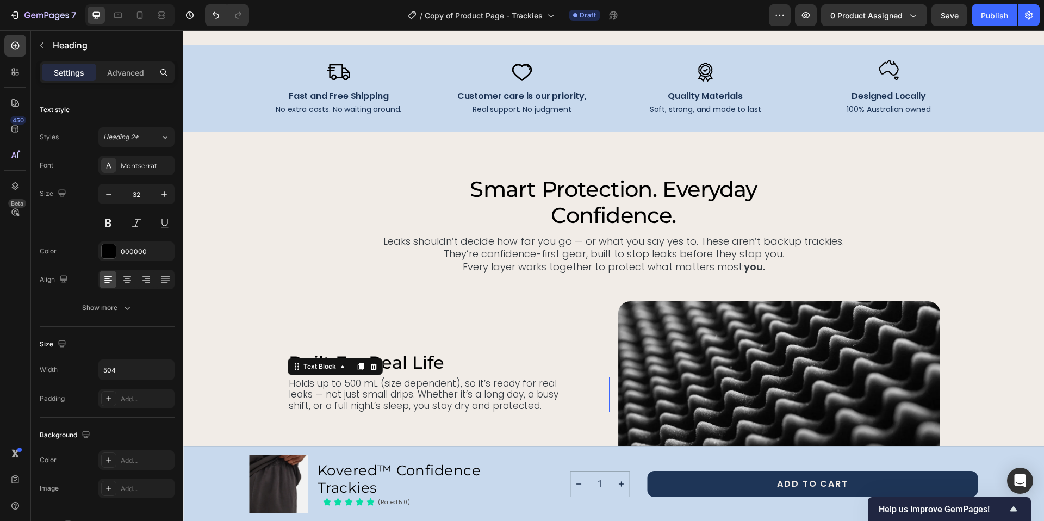
click at [310, 389] on p "Holds up to 500 mL (size dependent), so it’s ready for real leaks — not just sm…" at bounding box center [425, 394] width 272 height 33
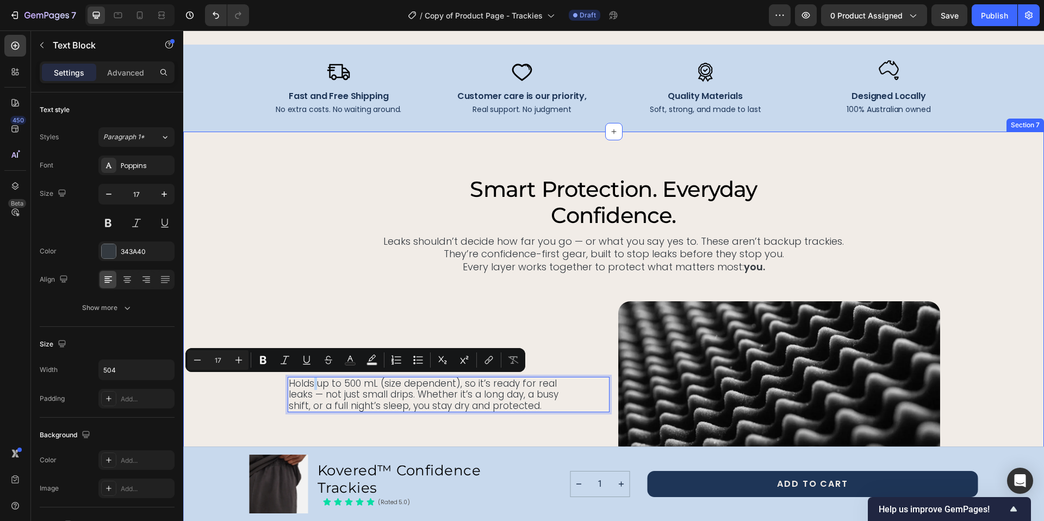
click at [289, 382] on p "Holds up to 500 mL (size dependent), so it’s ready for real leaks — not just sm…" at bounding box center [425, 394] width 272 height 33
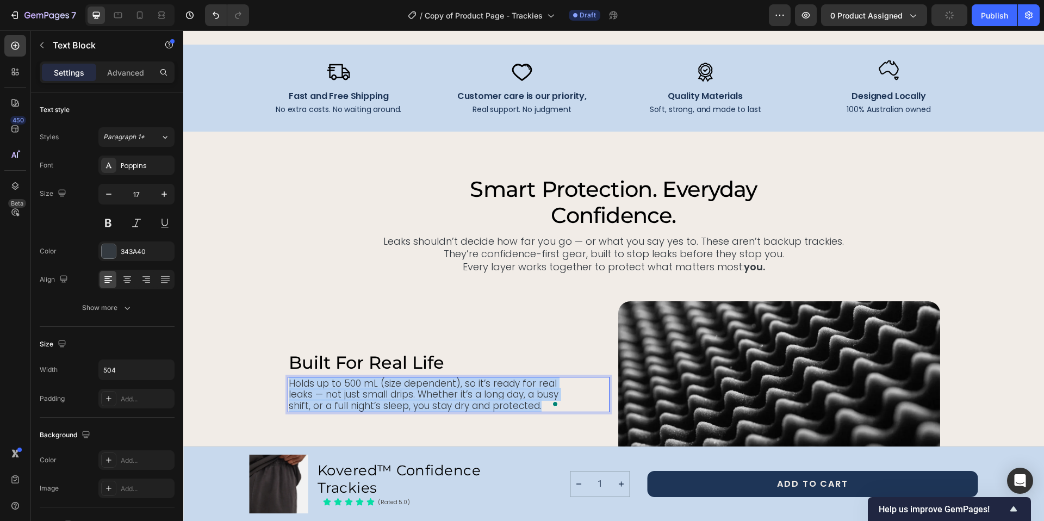
drag, startPoint x: 286, startPoint y: 383, endPoint x: 571, endPoint y: 407, distance: 285.9
click at [571, 407] on div "Holds up to 500 mL (size dependent), so it’s ready for real leaks — not just sm…" at bounding box center [449, 394] width 322 height 35
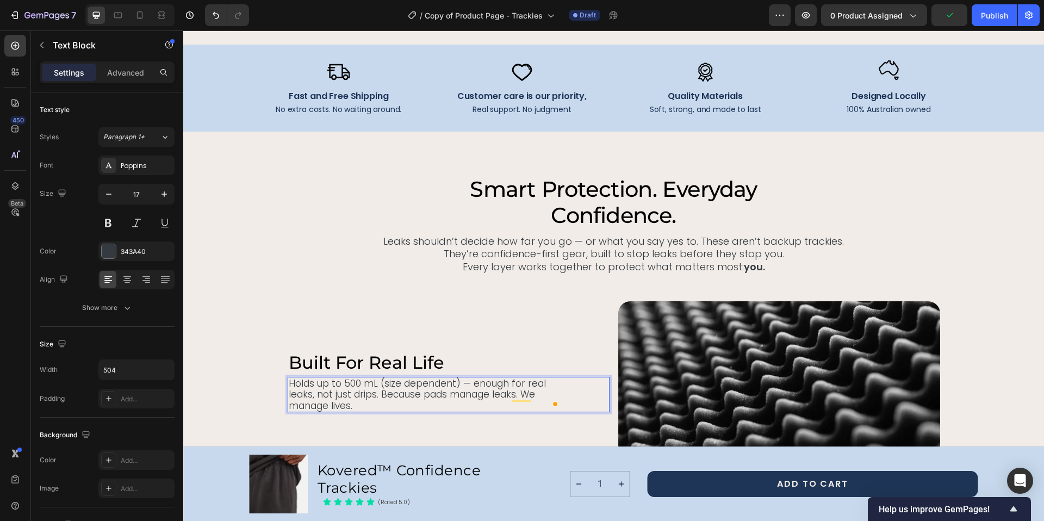
click at [465, 383] on p "Holds up to 500 mL (size dependent) — enough for real leaks, not just drips. Be…" at bounding box center [425, 394] width 272 height 33
click at [482, 393] on p "Holds up to 500 mL (size dependent), enough for real leaks, not just drips. Bec…" at bounding box center [425, 394] width 272 height 33
click at [485, 394] on p "Holds up to 500 mL (size dependent), enough for real leaks, not just drips. Bec…" at bounding box center [425, 394] width 272 height 33
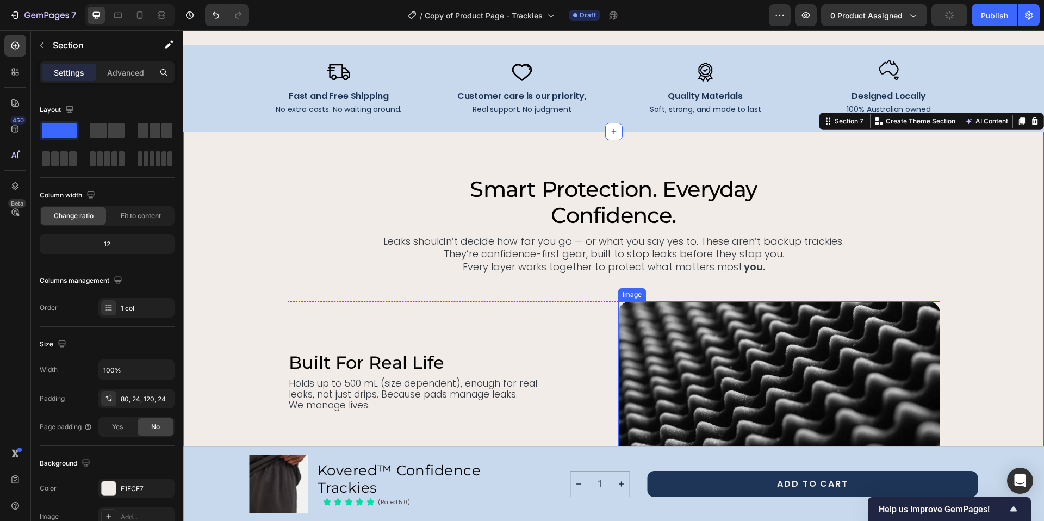
scroll to position [2781, 0]
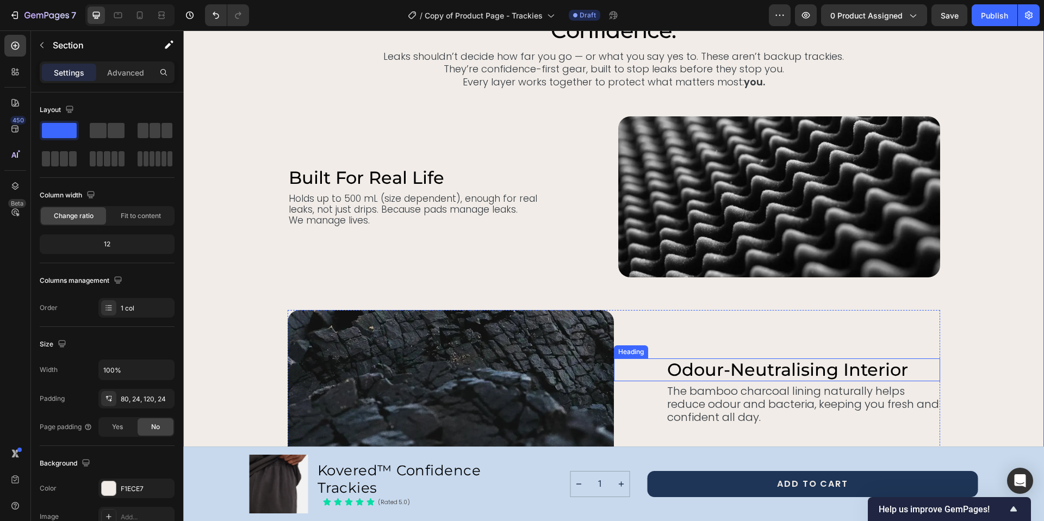
click at [728, 373] on h2 "odour-neutralising interior" at bounding box center [803, 369] width 274 height 23
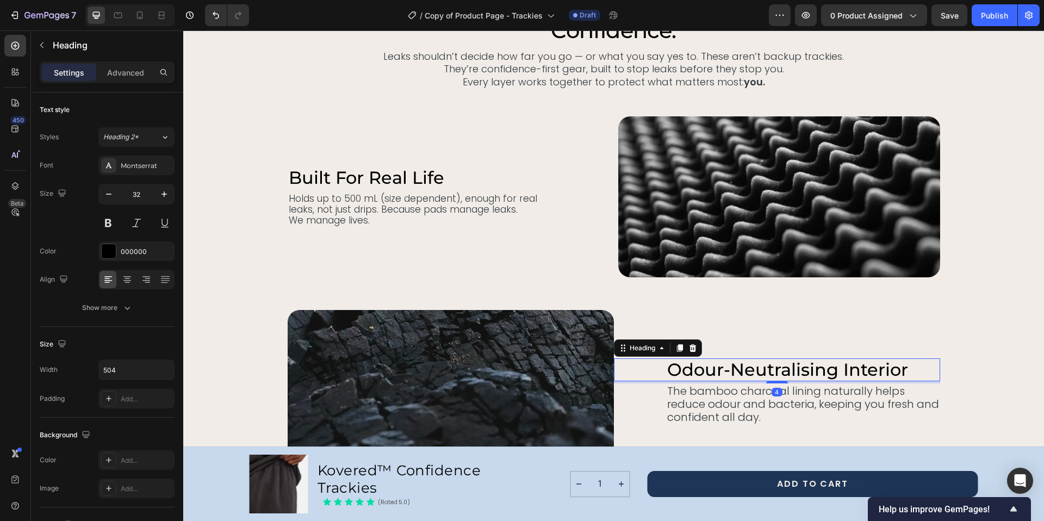
click at [728, 373] on h2 "odour-neutralising interior" at bounding box center [803, 369] width 274 height 23
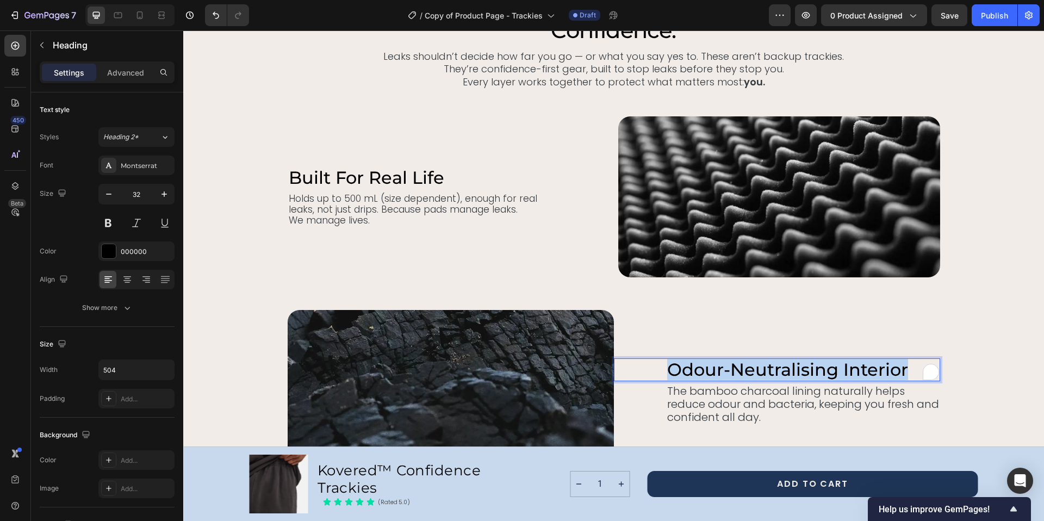
click at [728, 373] on p "odour-neutralising interior" at bounding box center [803, 369] width 272 height 21
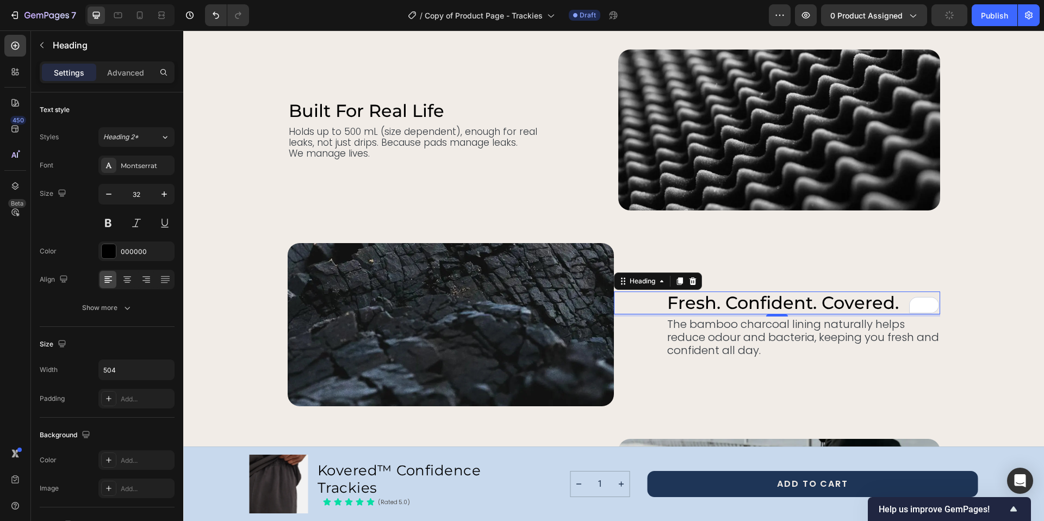
scroll to position [2904, 0]
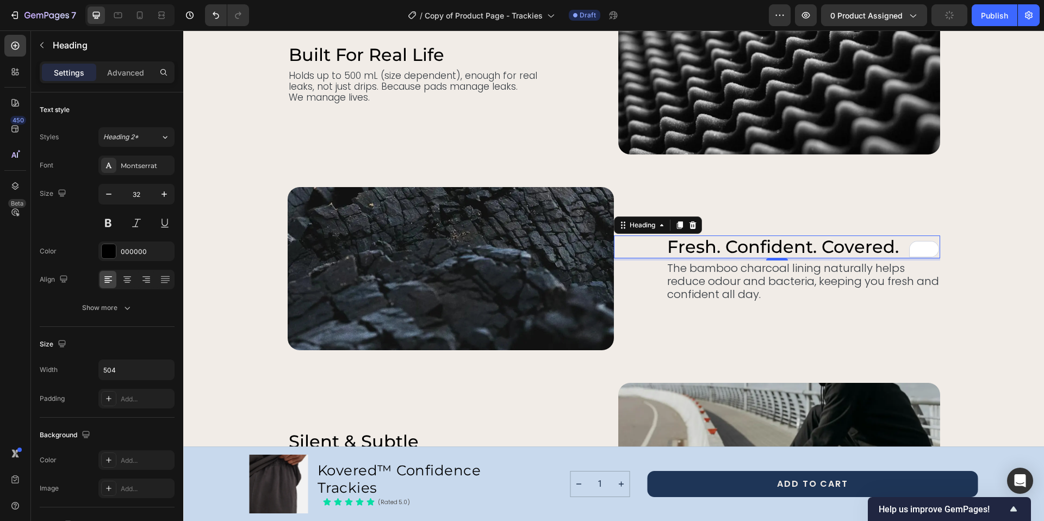
click at [712, 272] on p "The bamboo charcoal lining naturally helps reduce odour and bacteria, keeping y…" at bounding box center [803, 280] width 272 height 39
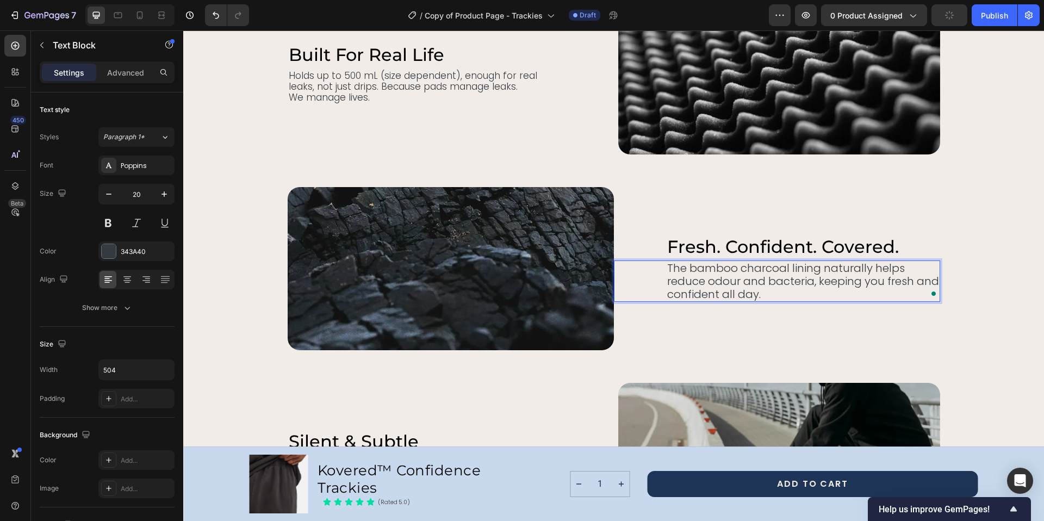
click at [671, 267] on p "The bamboo charcoal lining naturally helps reduce odour and bacteria, keeping y…" at bounding box center [803, 280] width 272 height 39
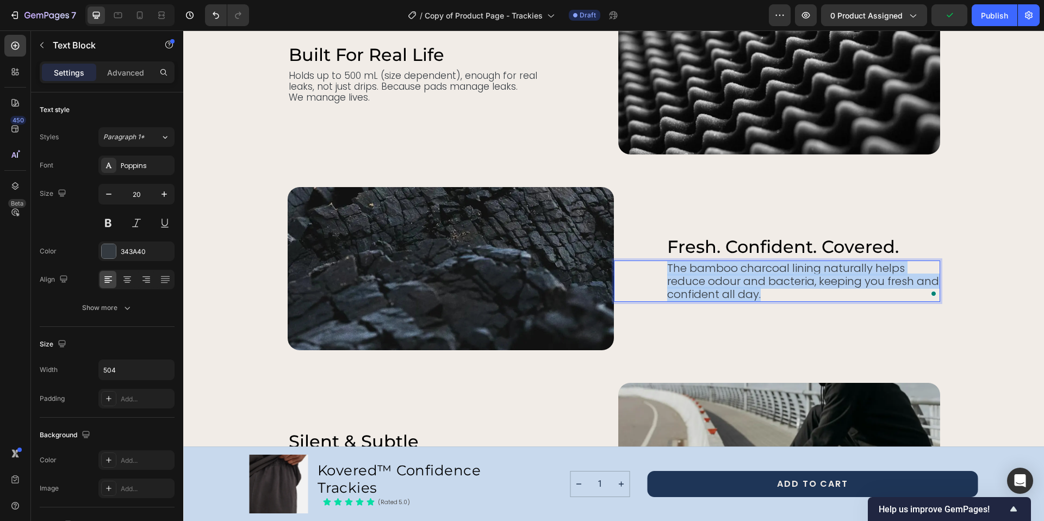
drag, startPoint x: 664, startPoint y: 266, endPoint x: 776, endPoint y: 292, distance: 114.3
click at [776, 292] on p "The bamboo charcoal lining naturally helps reduce odour and bacteria, keeping y…" at bounding box center [803, 280] width 272 height 39
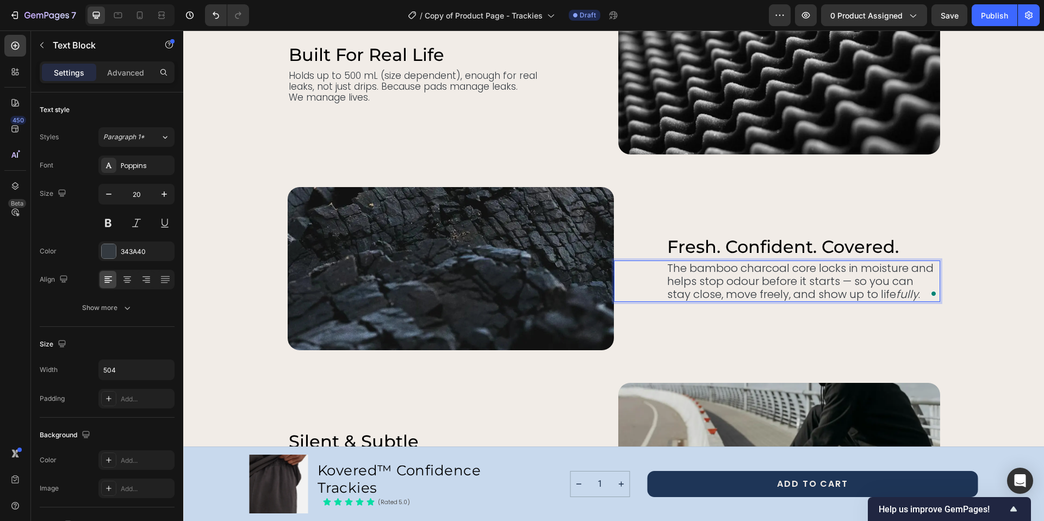
click at [850, 282] on p "The bamboo charcoal core locks in moisture and helps stop odour before it start…" at bounding box center [803, 280] width 272 height 39
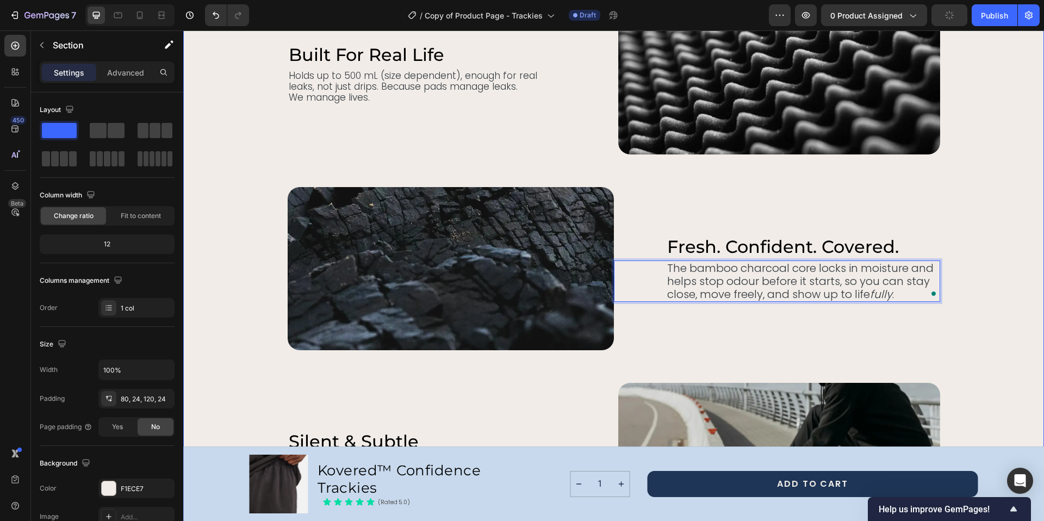
click at [989, 268] on div "Smart Protection. Everyday Confidence. Heading Leaks shouldn’t decide how far y…" at bounding box center [613, 291] width 834 height 849
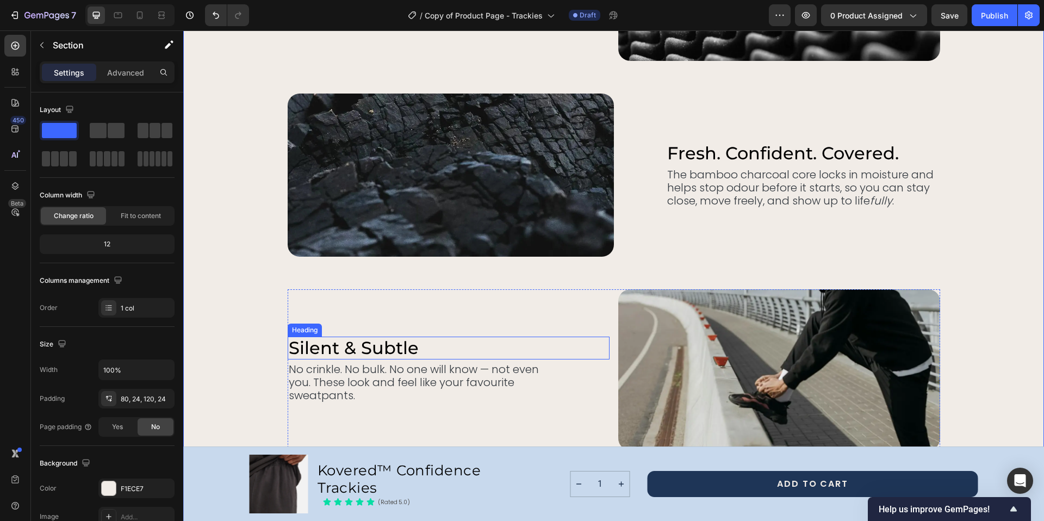
scroll to position [3133, 0]
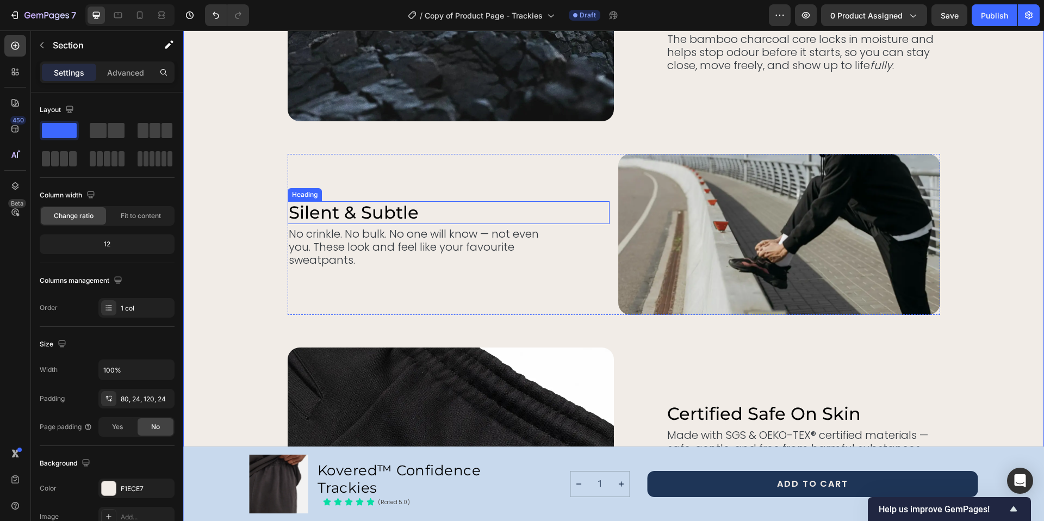
click at [298, 213] on h2 "silent & subtle" at bounding box center [425, 212] width 274 height 23
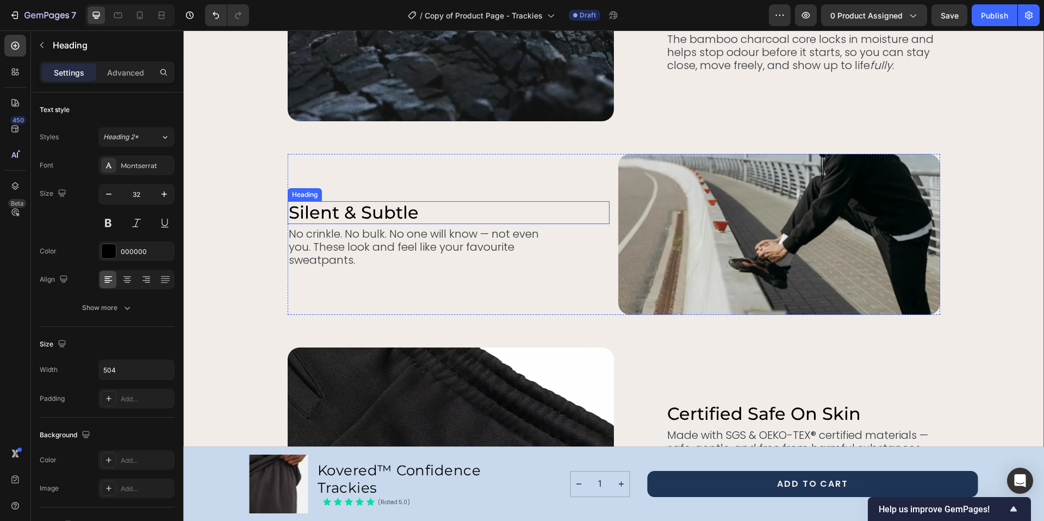
click at [298, 213] on h2 "silent & subtle" at bounding box center [425, 212] width 274 height 23
click at [298, 213] on p "silent & subtle" at bounding box center [425, 212] width 272 height 21
drag, startPoint x: 454, startPoint y: 213, endPoint x: 276, endPoint y: 214, distance: 178.3
click at [276, 214] on div "Smart Protection. Everyday Confidence. Heading Leaks shouldn’t decide how far y…" at bounding box center [613, 117] width 834 height 958
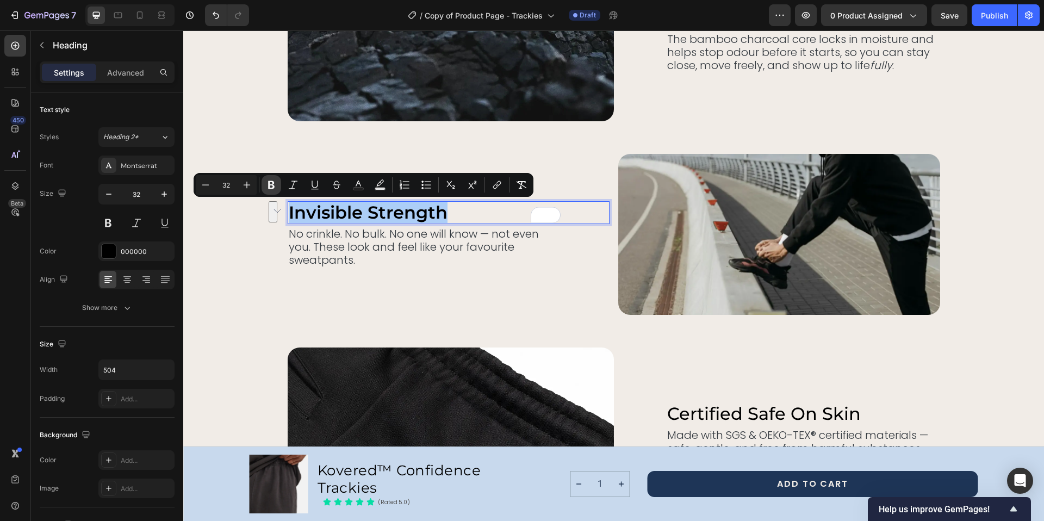
click at [270, 179] on icon "Editor contextual toolbar" at bounding box center [271, 184] width 11 height 11
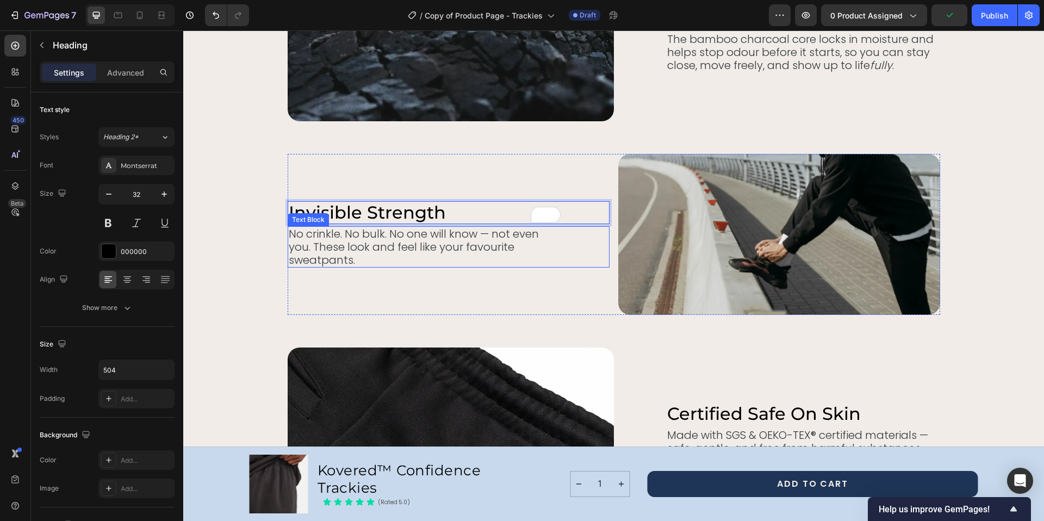
click at [289, 233] on p "No crinkle. No bulk. No one will know — not even you. These look and feel like …" at bounding box center [425, 246] width 272 height 39
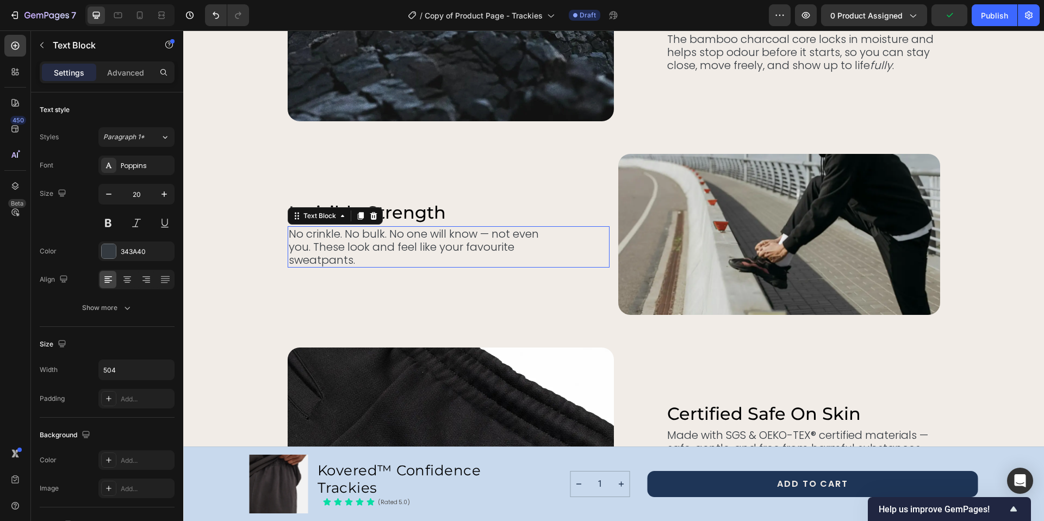
click at [289, 233] on p "No crinkle. No bulk. No one will know — not even you. These look and feel like …" at bounding box center [425, 246] width 272 height 39
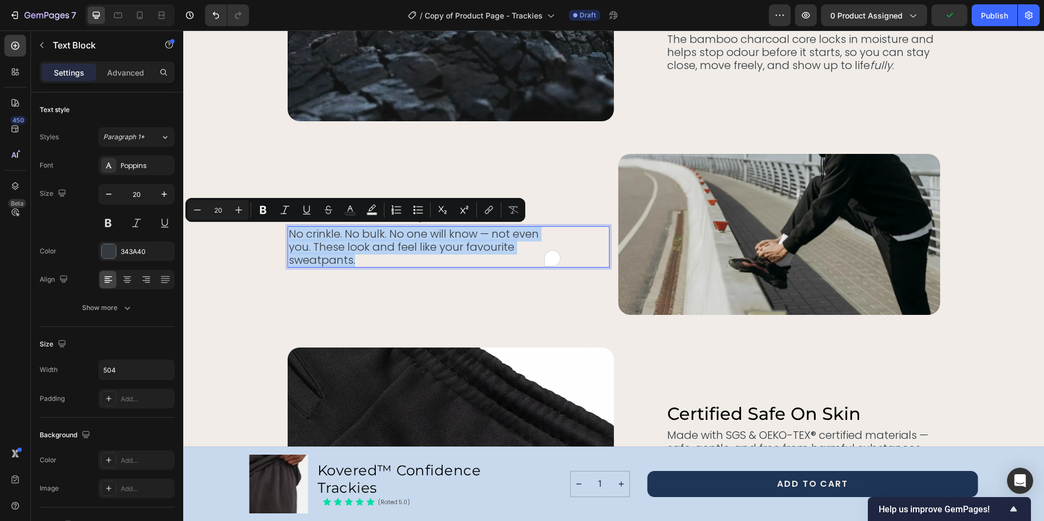
click at [289, 234] on p "No crinkle. No bulk. No one will know — not even you. These look and feel like …" at bounding box center [425, 246] width 272 height 39
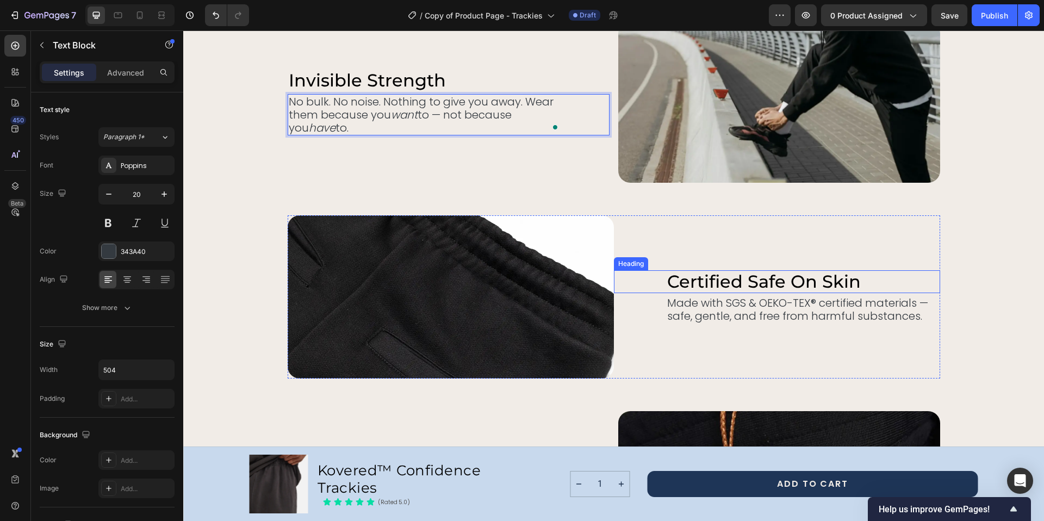
scroll to position [3279, 0]
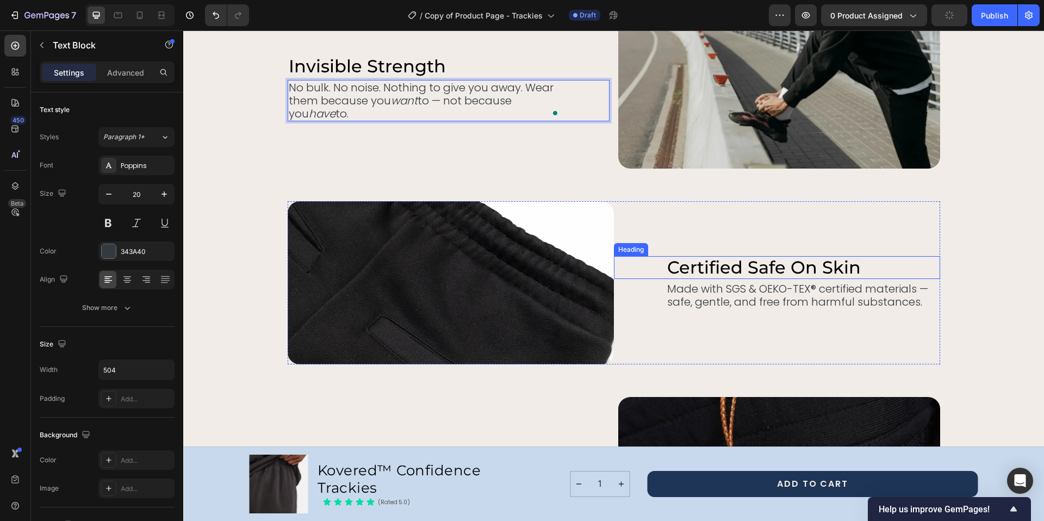
click at [666, 267] on h2 "certified safe on skin" at bounding box center [803, 267] width 274 height 23
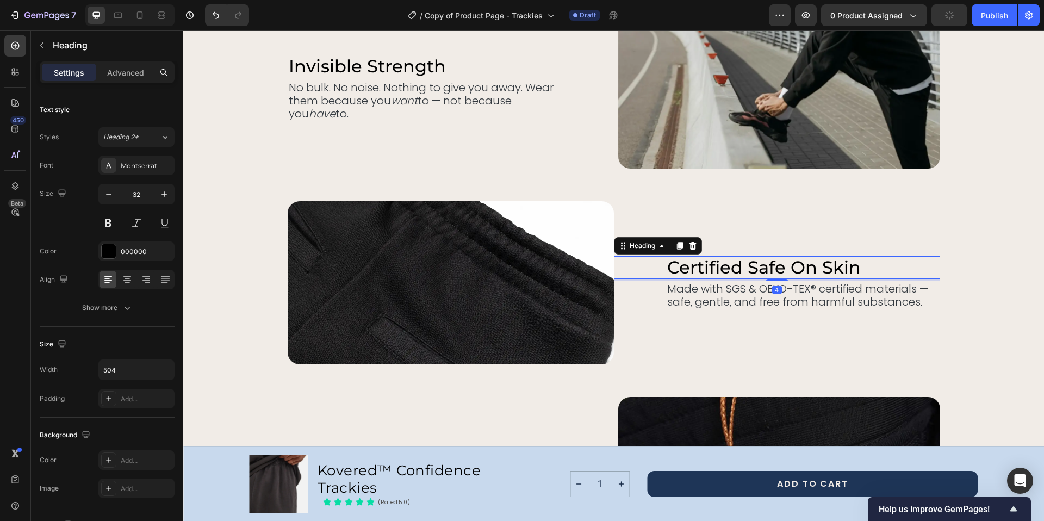
click at [666, 267] on h2 "certified safe on skin" at bounding box center [803, 267] width 274 height 23
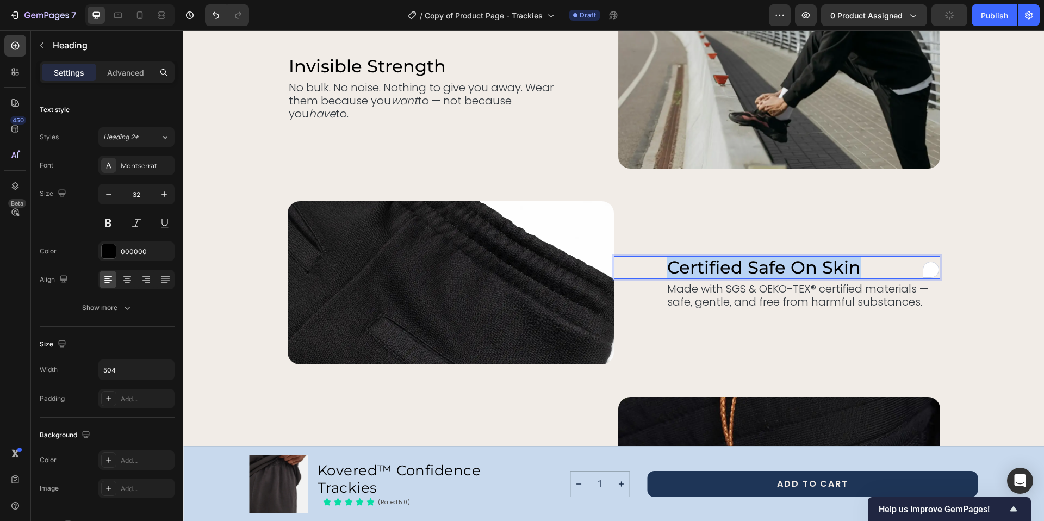
click at [667, 267] on p "certified safe on skin" at bounding box center [803, 267] width 272 height 21
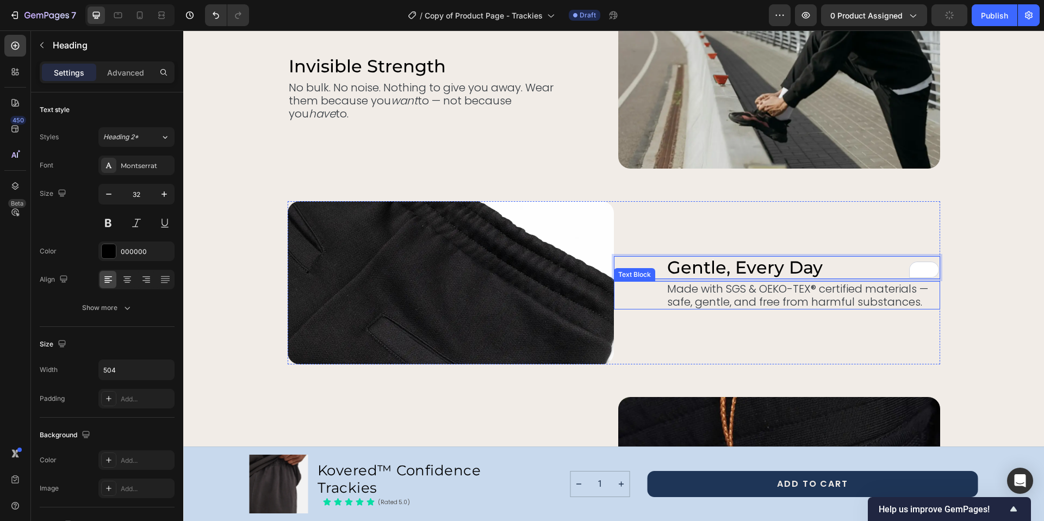
click at [686, 294] on p "Made with SGS & OEKO-TEX® certified materials — safe, gentle, and free from har…" at bounding box center [803, 295] width 272 height 26
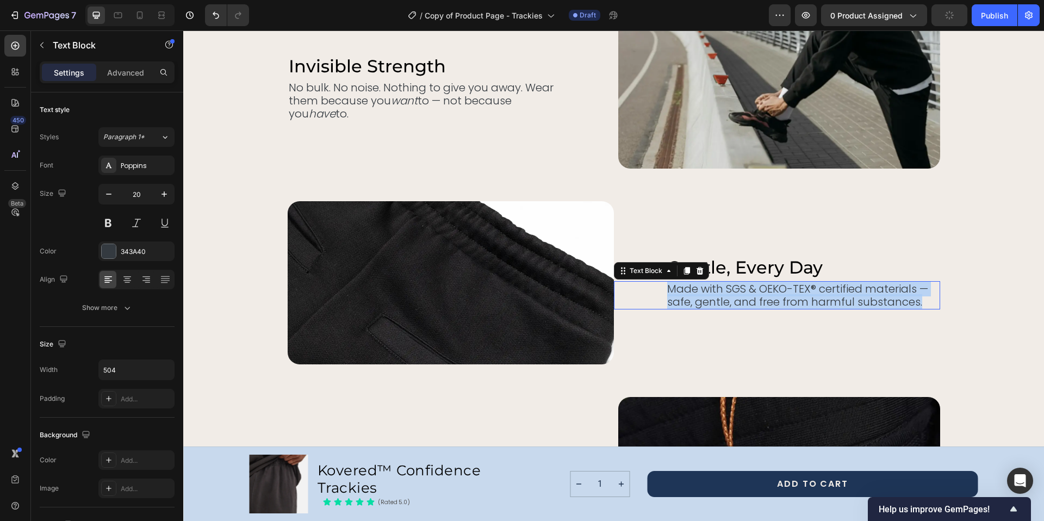
click at [686, 294] on p "Made with SGS & OEKO-TEX® certified materials — safe, gentle, and free from har…" at bounding box center [803, 295] width 272 height 26
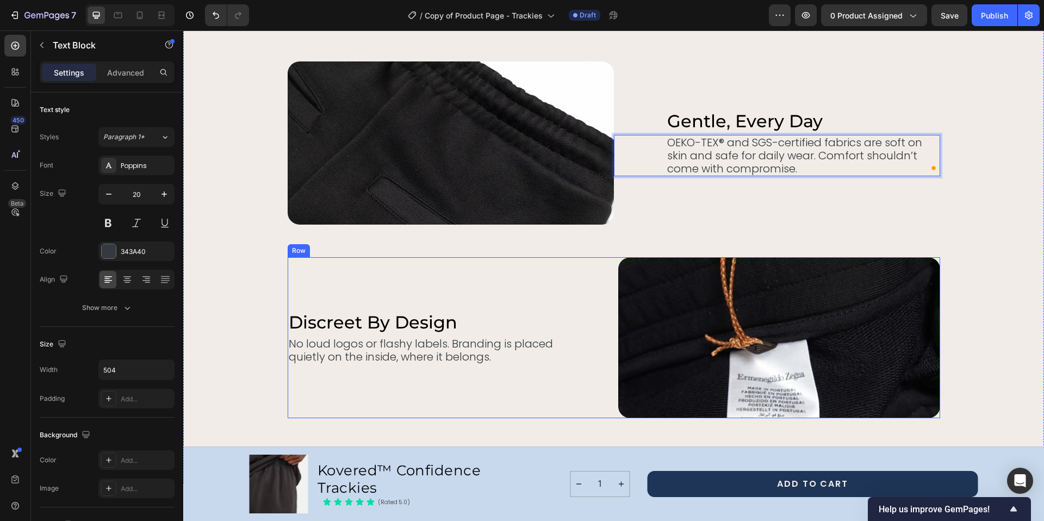
scroll to position [3539, 0]
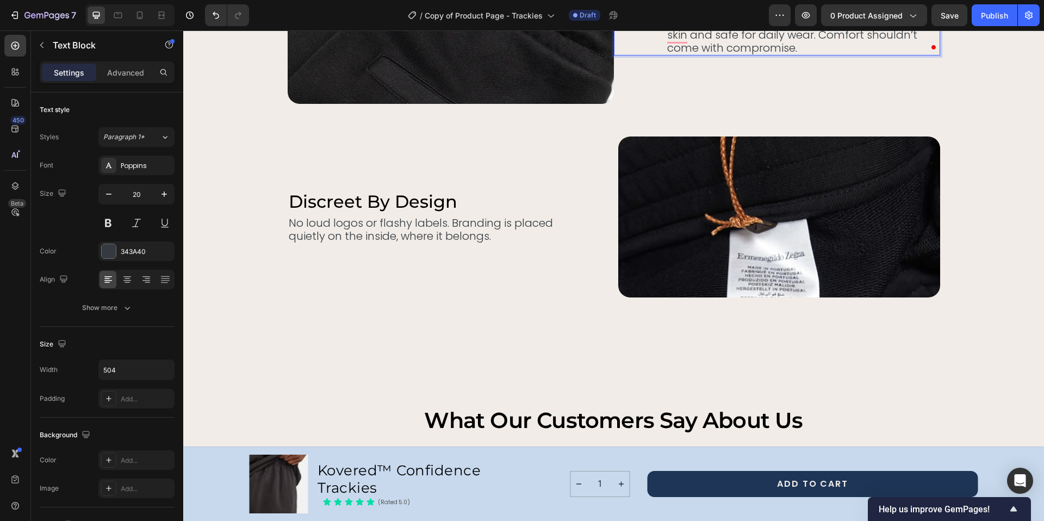
click at [313, 226] on p "No loud logos or flashy labels. Branding is placed quietly on the inside, where…" at bounding box center [425, 229] width 272 height 26
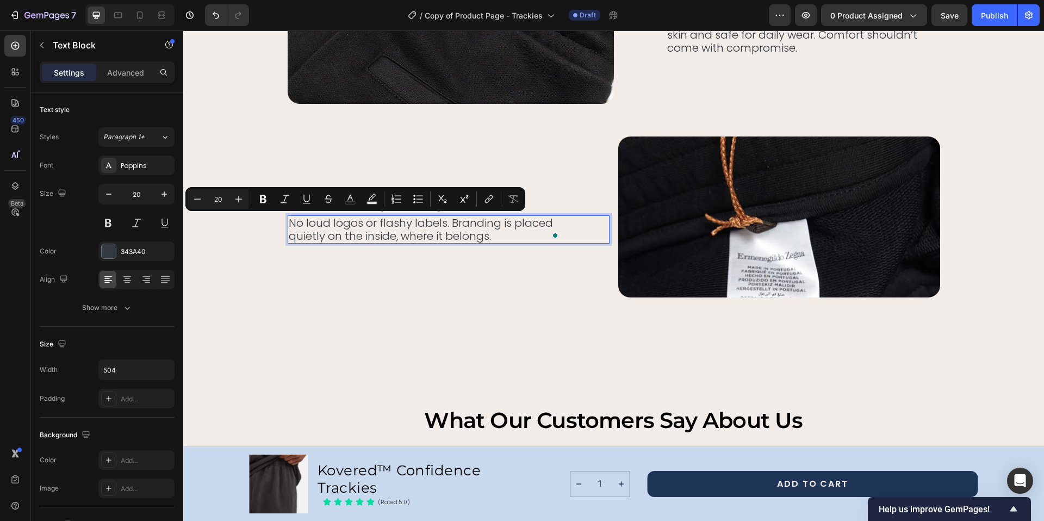
click at [289, 230] on p "No loud logos or flashy labels. Branding is placed quietly on the inside, where…" at bounding box center [425, 229] width 272 height 26
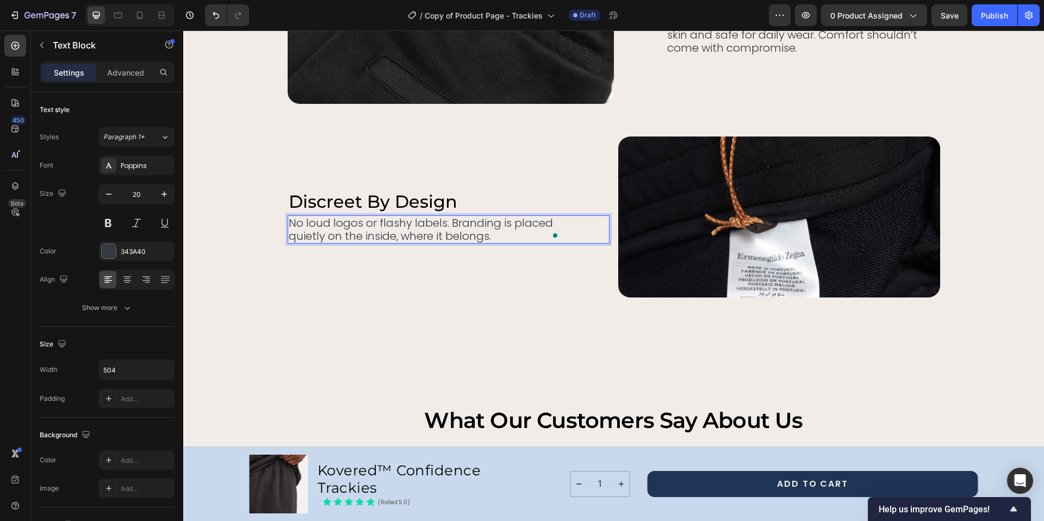
click at [289, 224] on p "No loud logos or flashy labels. Branding is placed quietly on the inside, where…" at bounding box center [425, 229] width 272 height 26
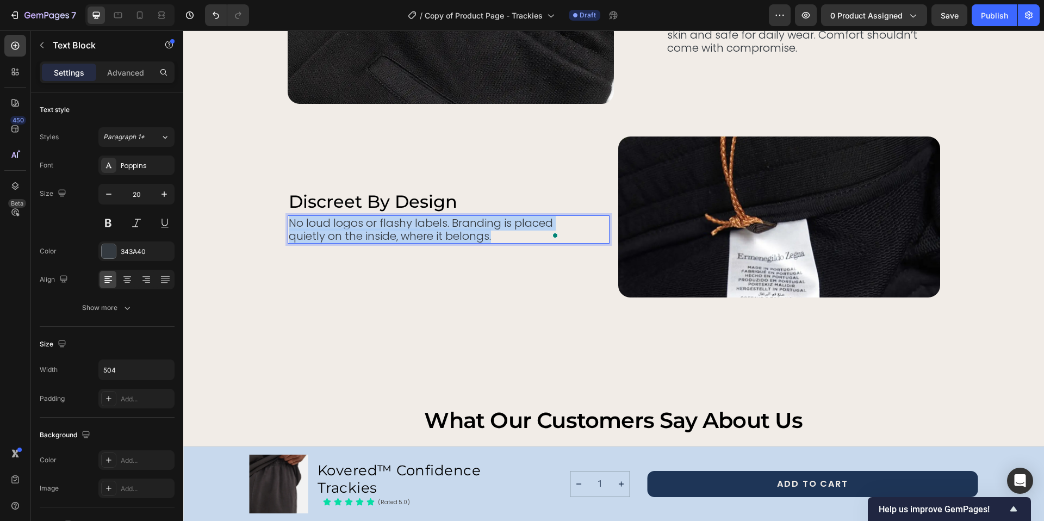
click at [289, 224] on p "No loud logos or flashy labels. Branding is placed quietly on the inside, where…" at bounding box center [425, 229] width 272 height 26
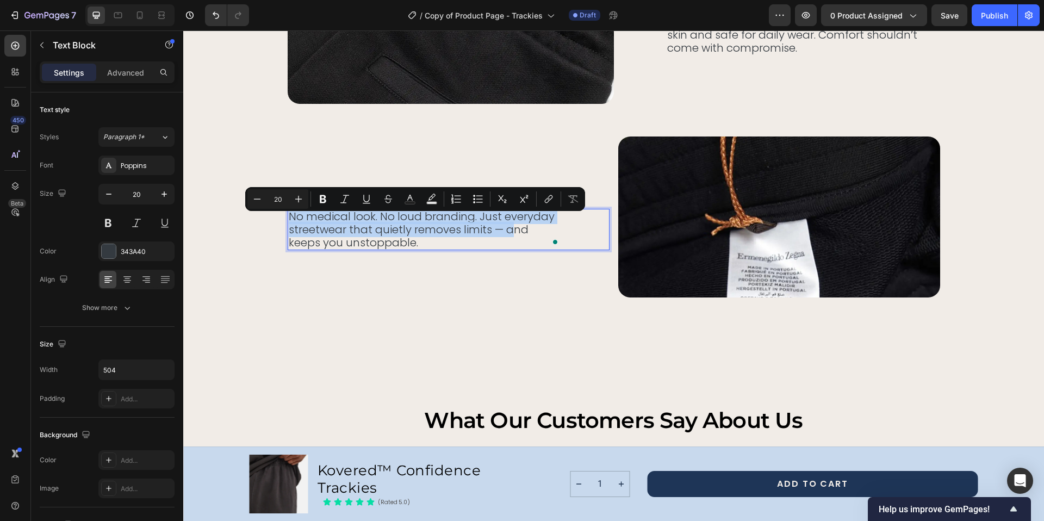
scroll to position [3533, 0]
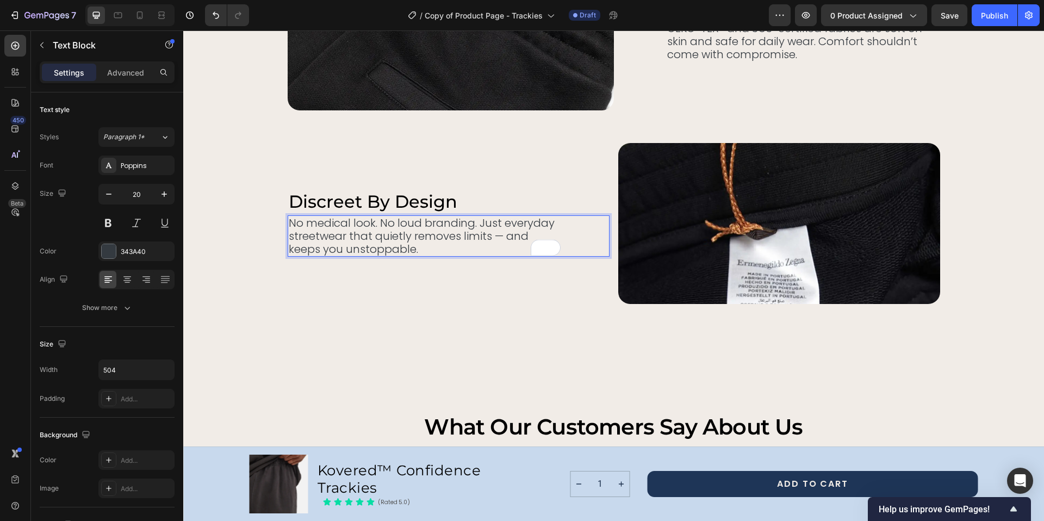
click at [501, 233] on p "No medical look. No loud branding. Just everyday streetwear that quietly remove…" at bounding box center [425, 235] width 272 height 39
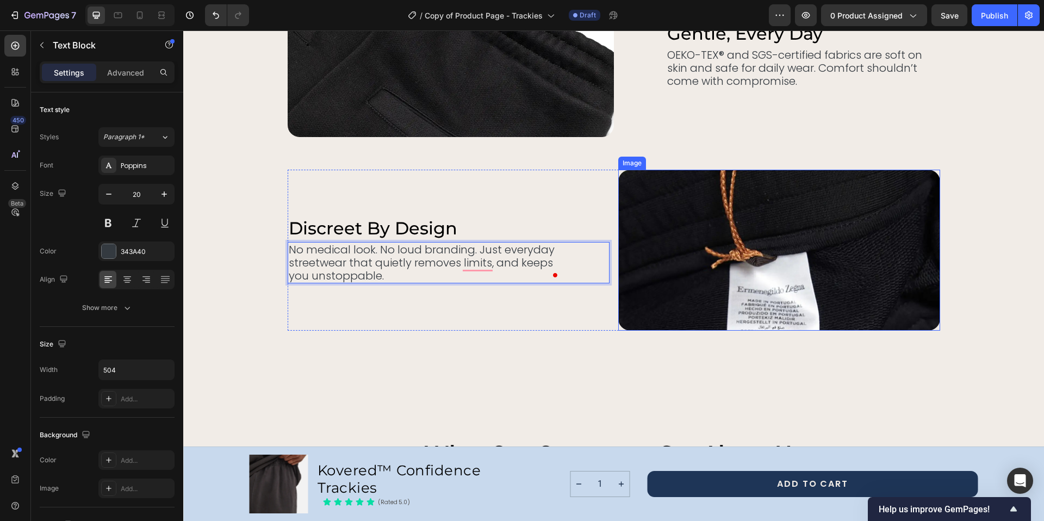
scroll to position [3495, 0]
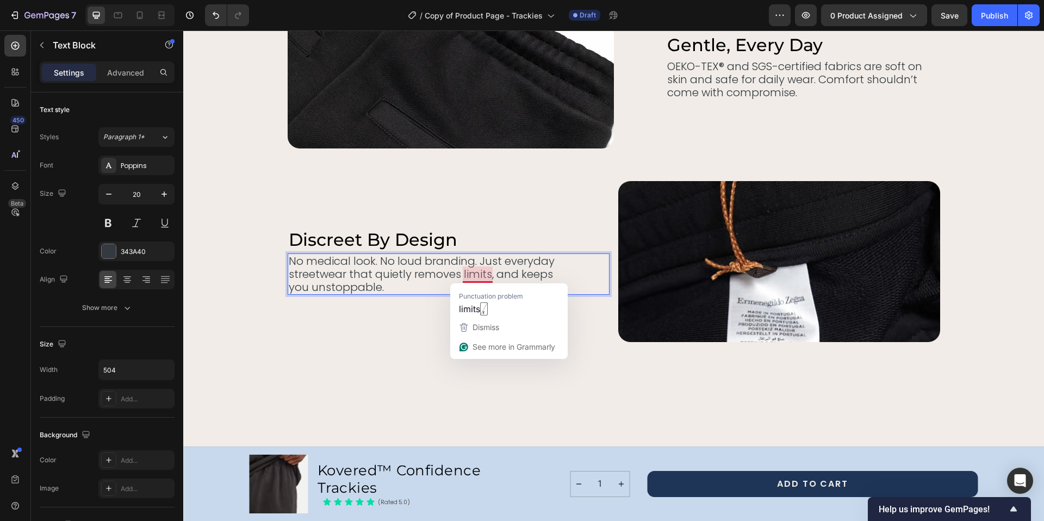
click at [478, 275] on p "No medical look. No loud branding. Just everyday streetwear that quietly remove…" at bounding box center [425, 273] width 272 height 39
click at [469, 310] on span "limits" at bounding box center [469, 309] width 21 height 14
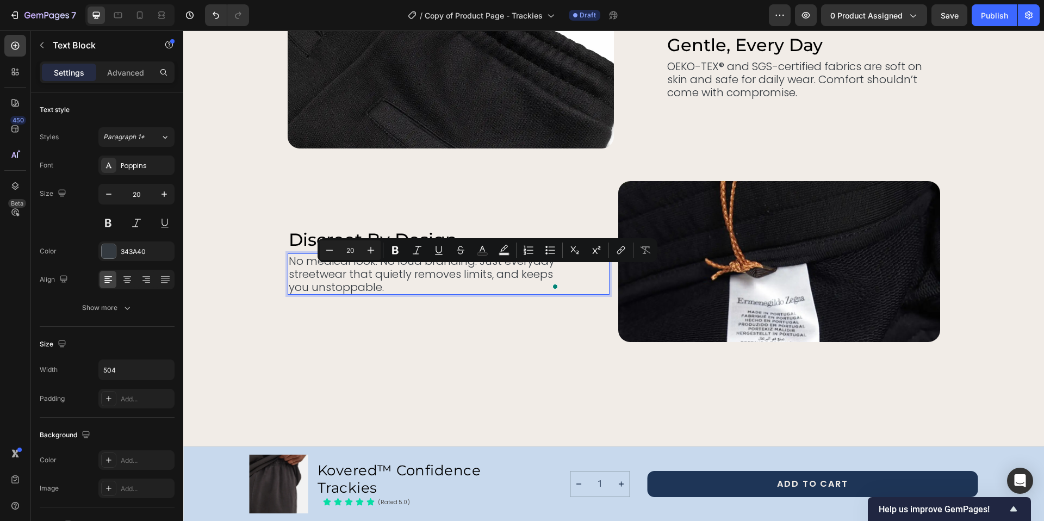
click at [504, 277] on p "No medical look. No loud branding. Just everyday streetwear that quietly remove…" at bounding box center [425, 273] width 272 height 39
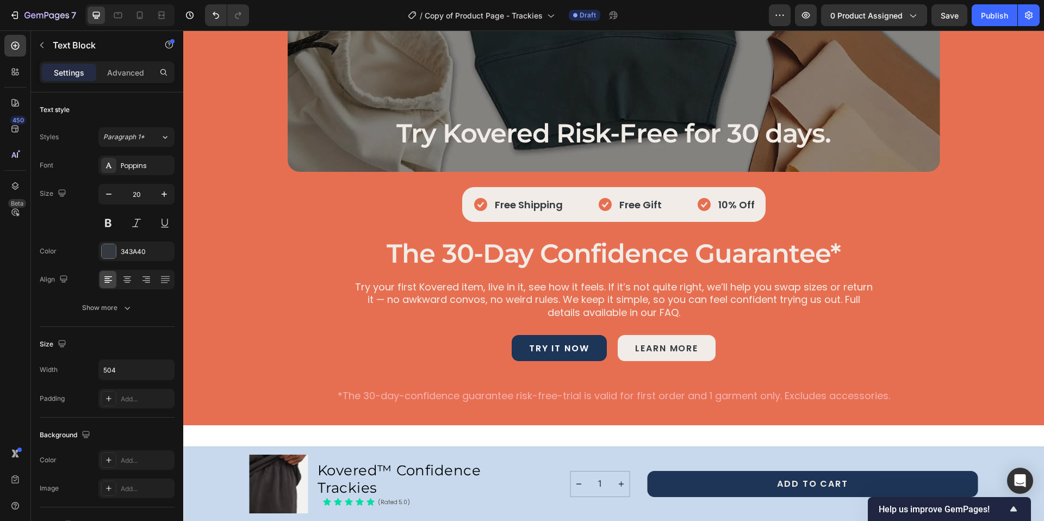
scroll to position [3607, 0]
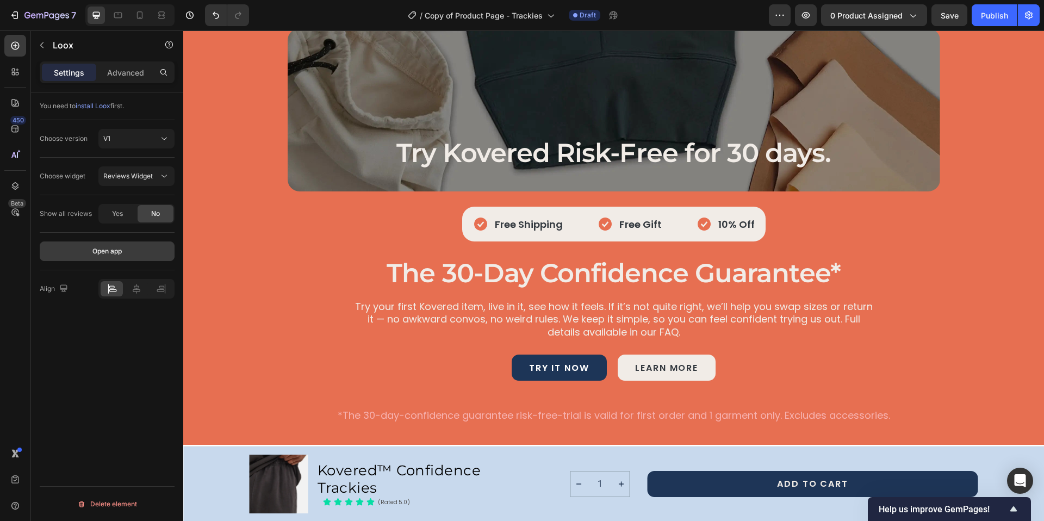
click at [135, 253] on button "Open app" at bounding box center [107, 251] width 135 height 20
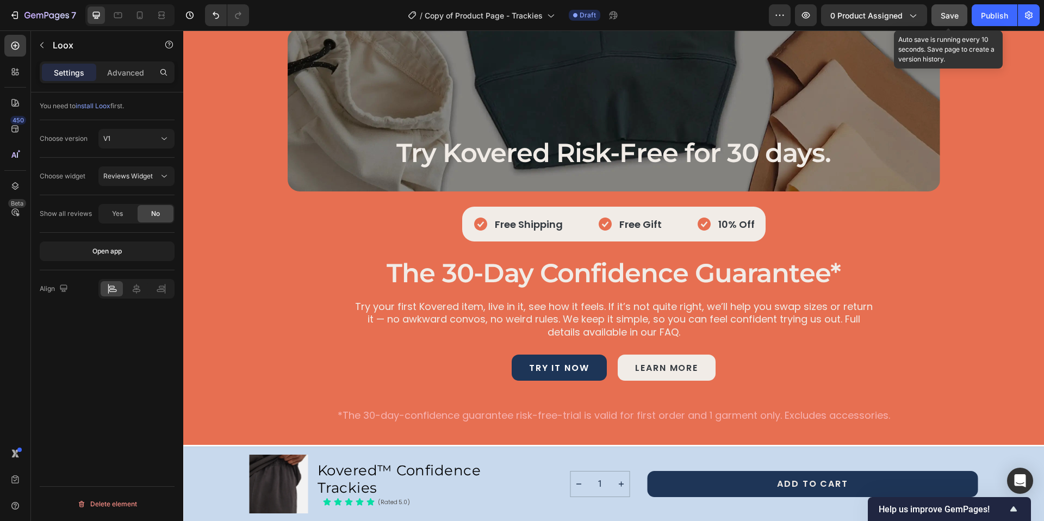
click at [949, 14] on span "Save" at bounding box center [949, 15] width 18 height 9
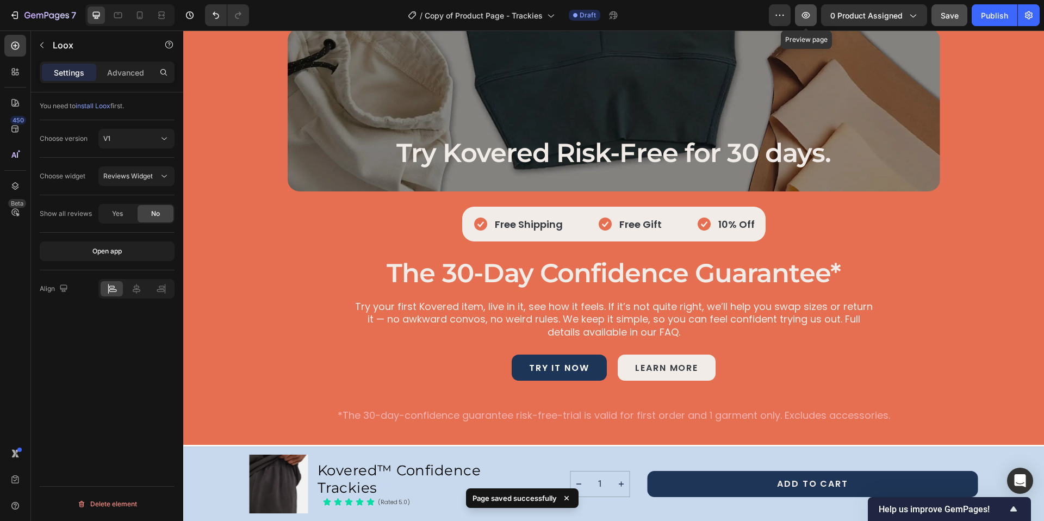
click at [808, 16] on icon "button" at bounding box center [805, 15] width 11 height 11
